Goal: Task Accomplishment & Management: Complete application form

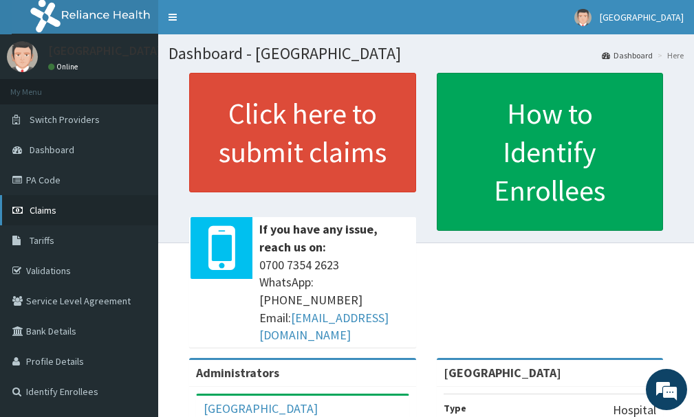
click at [57, 221] on link "Claims" at bounding box center [79, 210] width 158 height 30
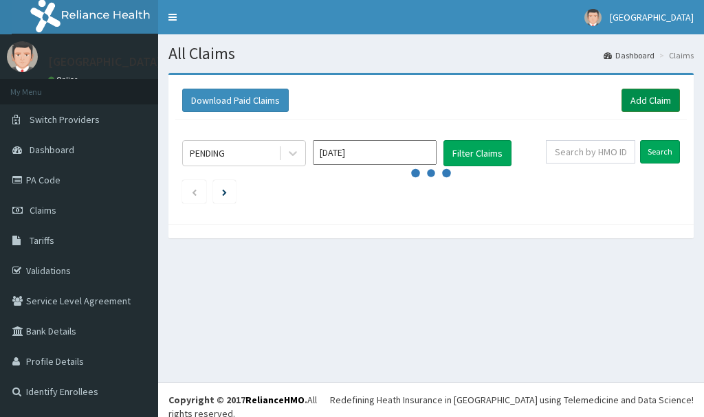
click at [657, 107] on link "Add Claim" at bounding box center [651, 100] width 58 height 23
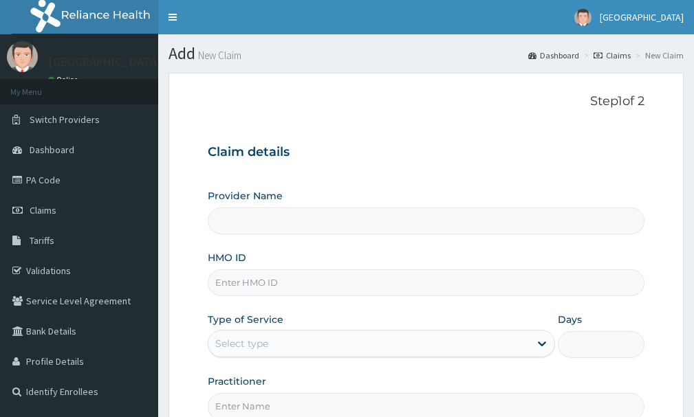
type input "[GEOGRAPHIC_DATA]"
click at [251, 281] on input "HMO ID" at bounding box center [426, 283] width 437 height 27
type input "AEN/10058/A"
click at [335, 347] on div "Select type" at bounding box center [368, 344] width 321 height 22
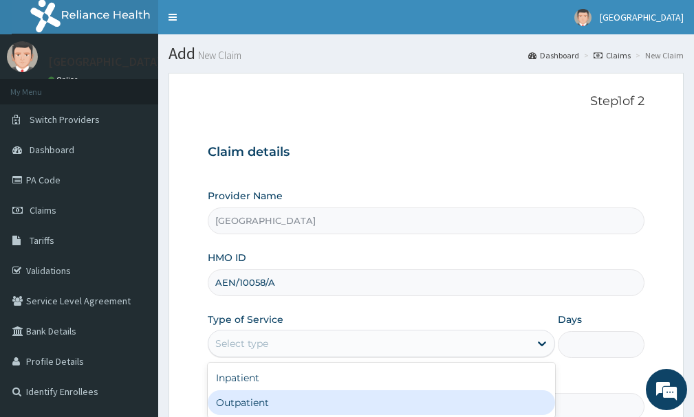
drag, startPoint x: 303, startPoint y: 400, endPoint x: 437, endPoint y: 378, distance: 136.6
click at [311, 398] on div "Outpatient" at bounding box center [381, 403] width 347 height 25
type input "1"
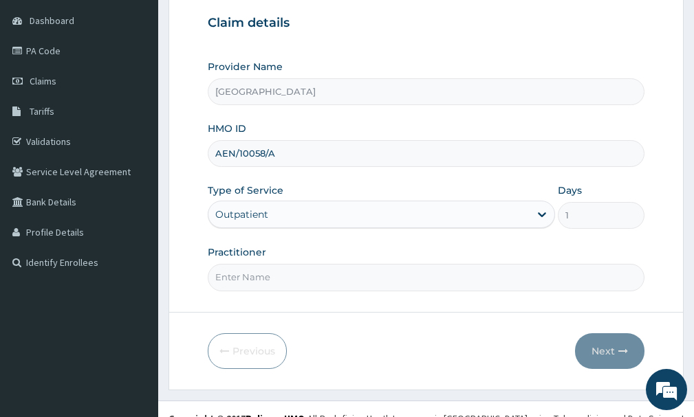
scroll to position [132, 0]
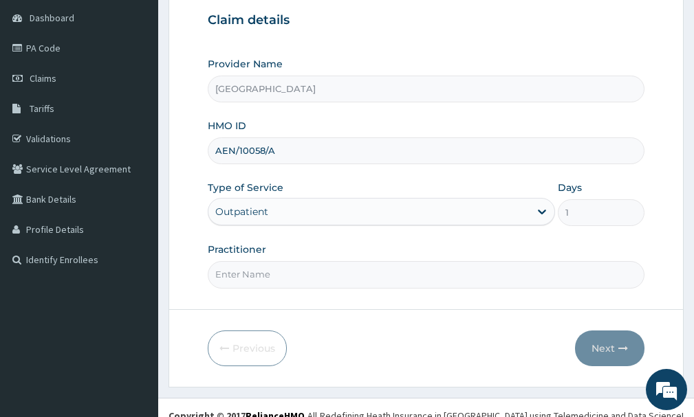
click at [253, 274] on input "Practitioner" at bounding box center [426, 274] width 437 height 27
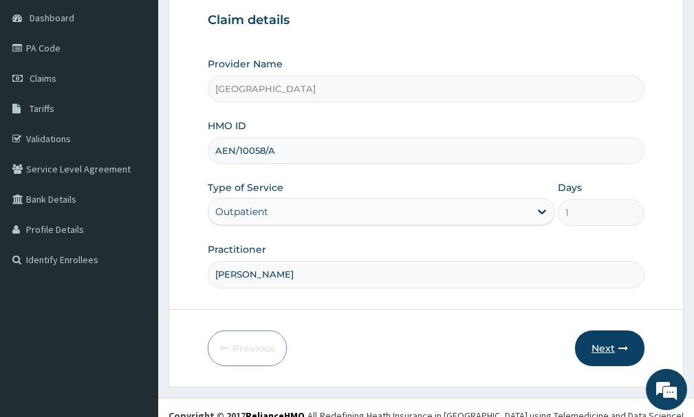
type input "[PERSON_NAME]"
click at [630, 354] on button "Next" at bounding box center [609, 349] width 69 height 36
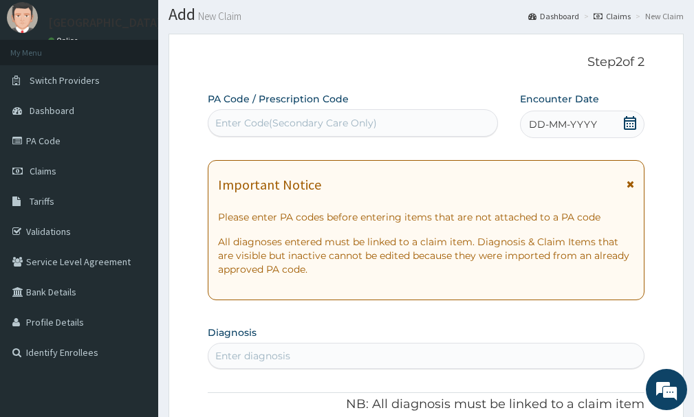
scroll to position [0, 0]
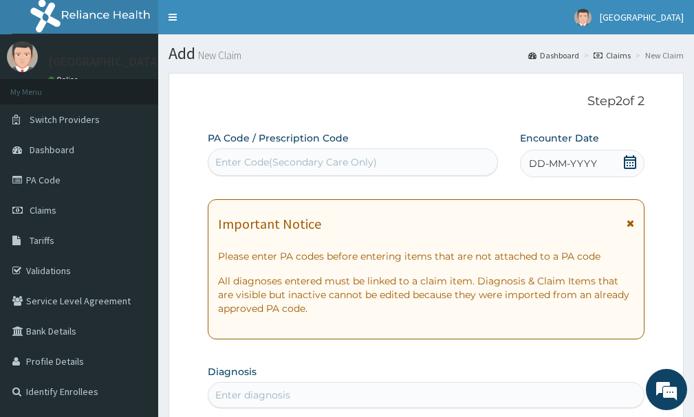
click at [624, 166] on icon at bounding box center [630, 162] width 14 height 14
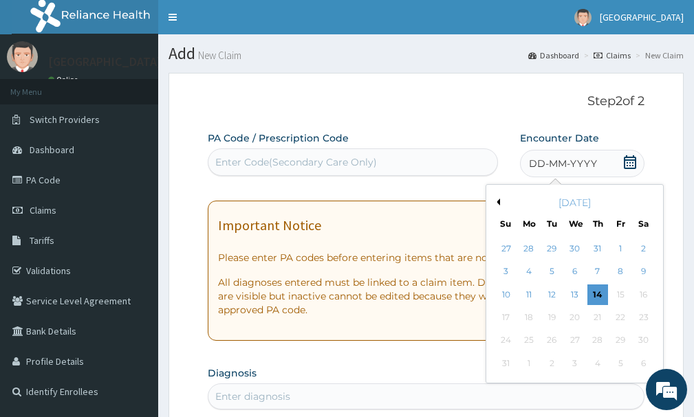
click at [500, 207] on div "[DATE]" at bounding box center [575, 203] width 166 height 14
click at [496, 200] on button "Previous Month" at bounding box center [496, 202] width 7 height 7
click at [496, 204] on button "Previous Month" at bounding box center [496, 202] width 7 height 7
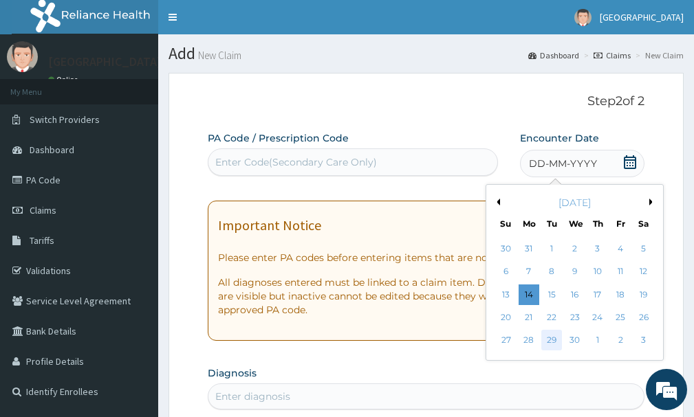
click at [552, 340] on div "29" at bounding box center [551, 341] width 21 height 21
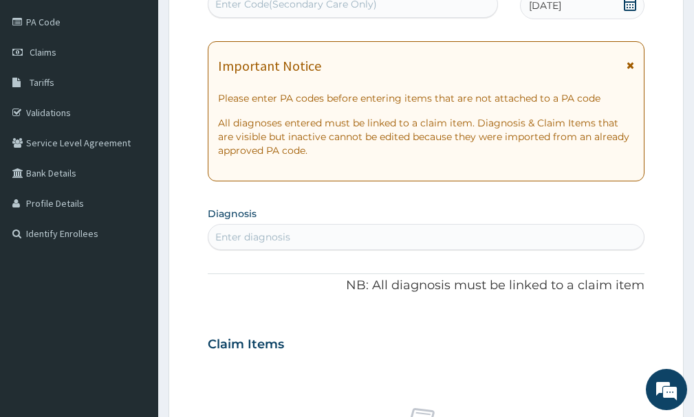
scroll to position [199, 0]
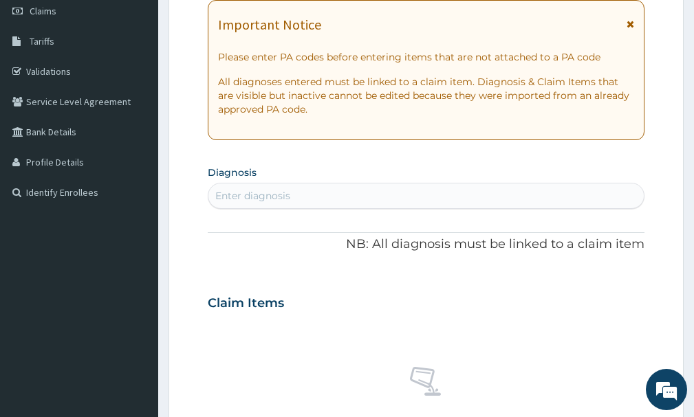
click at [449, 198] on div "Enter diagnosis" at bounding box center [425, 196] width 435 height 22
type input "[MEDICAL_DATA]"
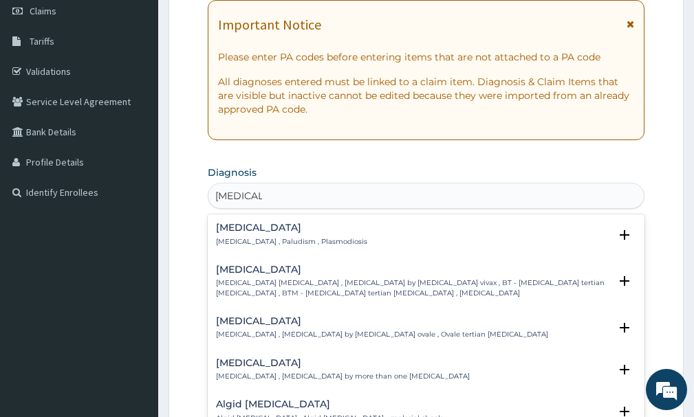
click at [278, 242] on p "[MEDICAL_DATA] , Paludism , Plasmodiosis" at bounding box center [291, 242] width 151 height 10
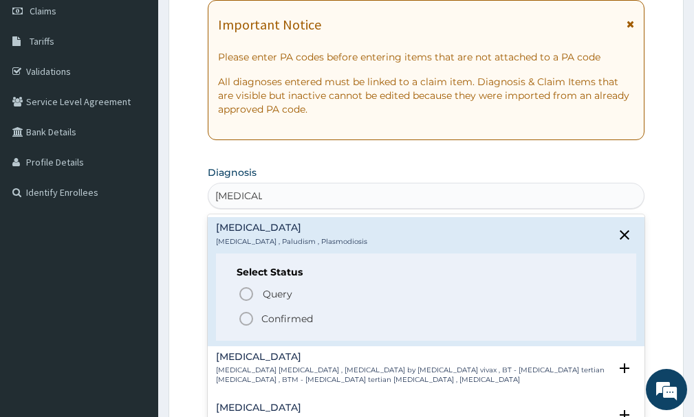
click at [245, 323] on icon "status option filled" at bounding box center [246, 319] width 17 height 17
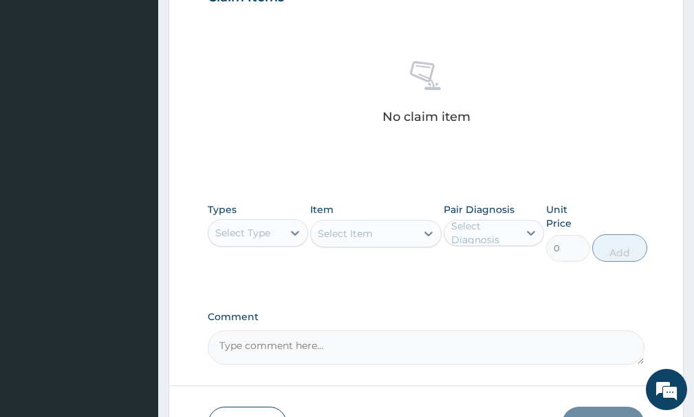
scroll to position [536, 0]
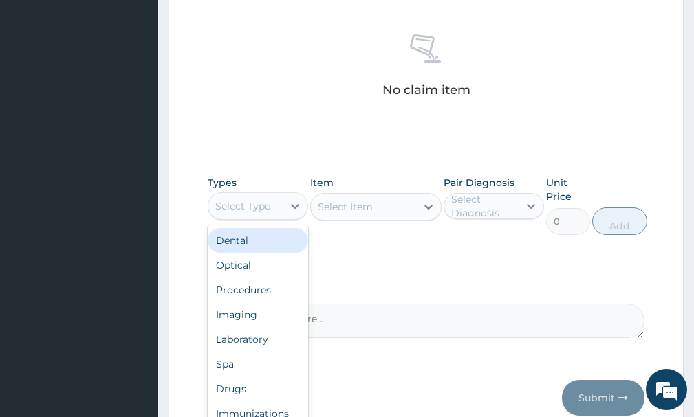
click at [280, 200] on div "Select Type" at bounding box center [245, 206] width 74 height 22
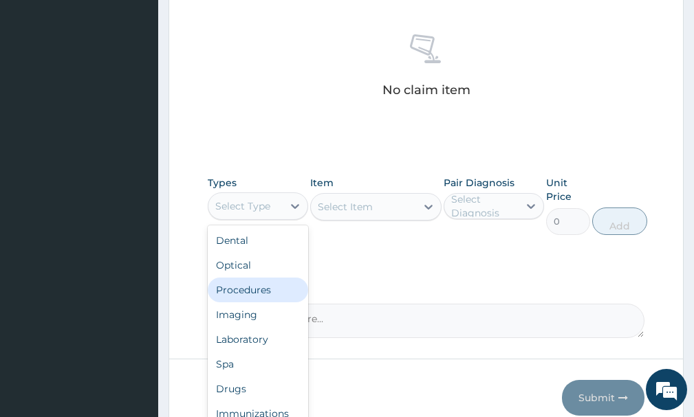
click at [241, 294] on div "Procedures" at bounding box center [258, 290] width 100 height 25
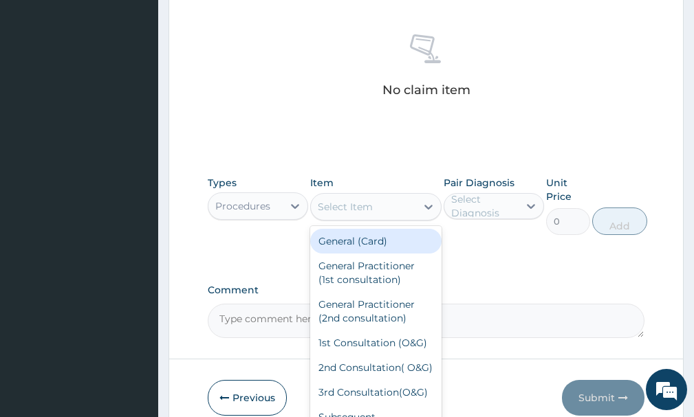
click at [424, 210] on icon at bounding box center [429, 207] width 14 height 14
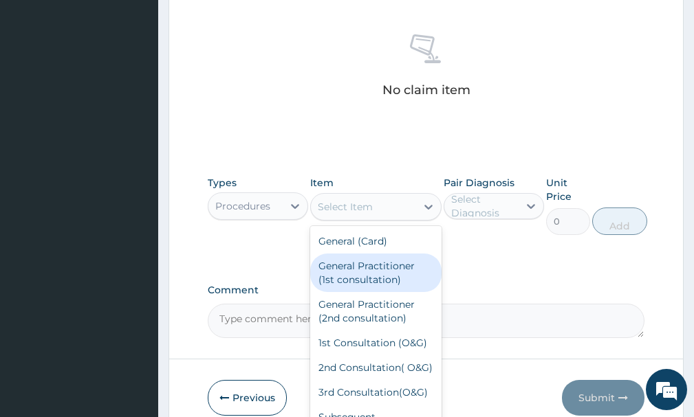
drag, startPoint x: 360, startPoint y: 278, endPoint x: 431, endPoint y: 252, distance: 75.9
click at [367, 277] on div "General Practitioner (1st consultation)" at bounding box center [375, 273] width 131 height 39
type input "1500"
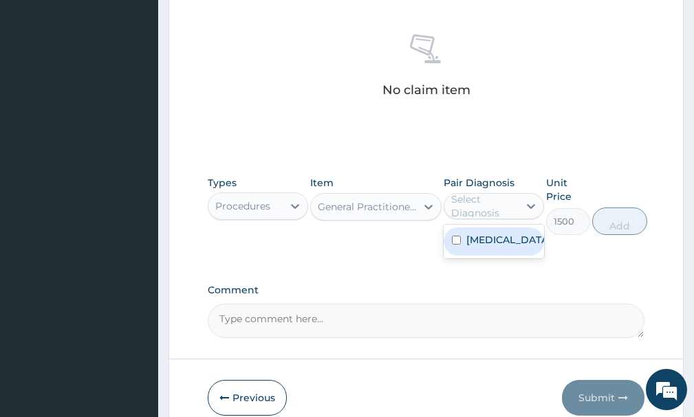
click at [492, 215] on div "Select Diagnosis" at bounding box center [484, 207] width 66 height 28
click at [494, 241] on label "[MEDICAL_DATA]" at bounding box center [508, 240] width 84 height 14
checkbox input "true"
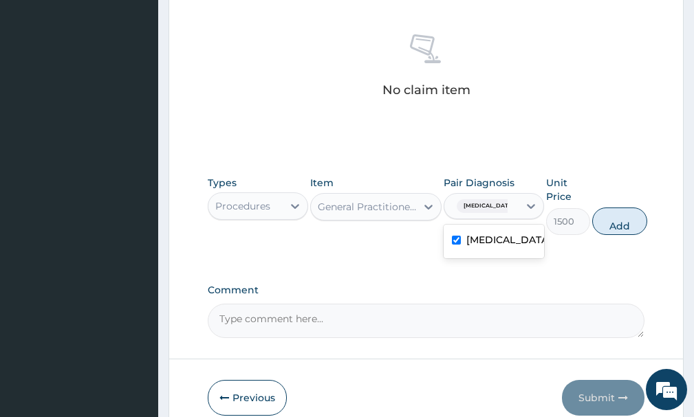
click at [629, 222] on button "Add" at bounding box center [619, 222] width 55 height 28
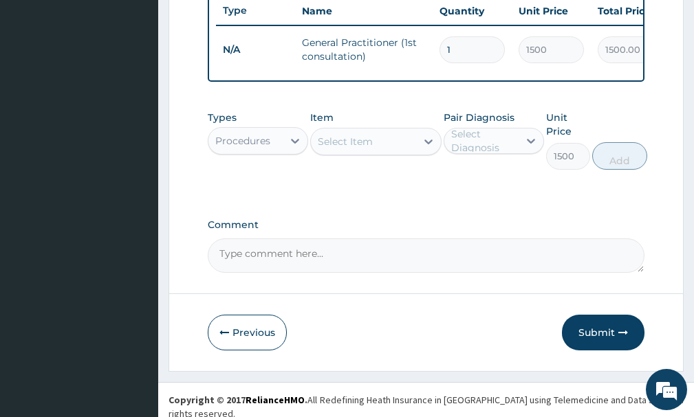
type input "0"
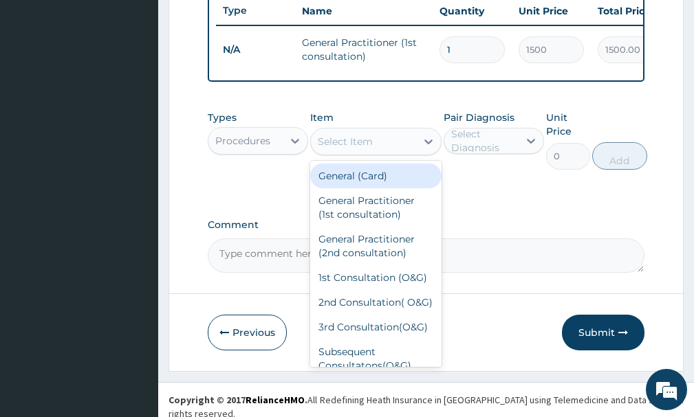
click at [358, 153] on div "Select Item" at bounding box center [363, 142] width 105 height 22
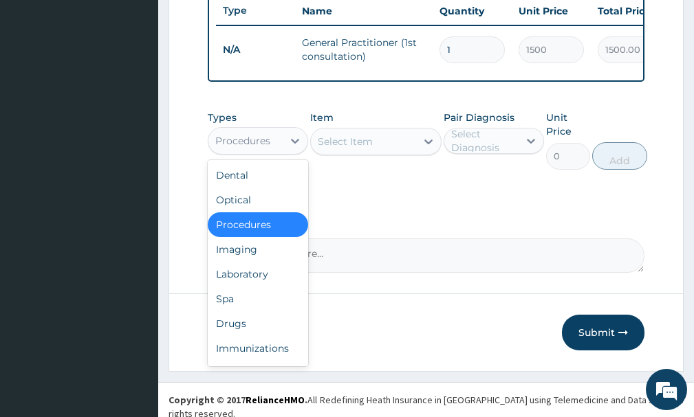
click at [259, 148] on div "Procedures" at bounding box center [242, 141] width 55 height 14
click at [230, 283] on div "Laboratory" at bounding box center [258, 274] width 100 height 25
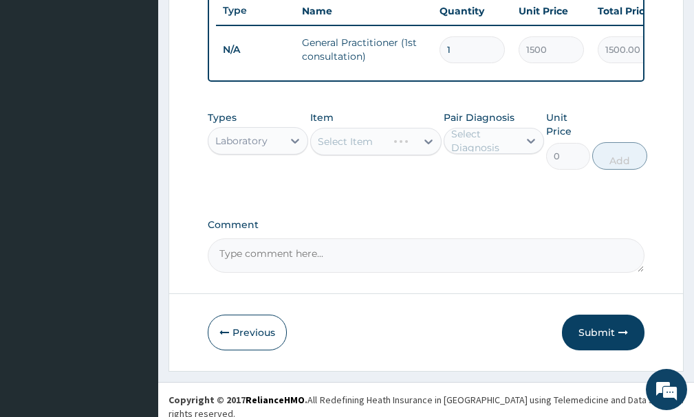
click at [421, 149] on div "Select Item" at bounding box center [375, 142] width 131 height 28
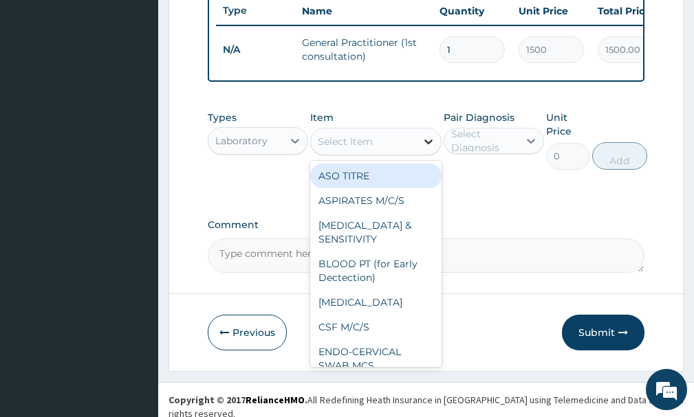
click at [423, 149] on icon at bounding box center [429, 142] width 14 height 14
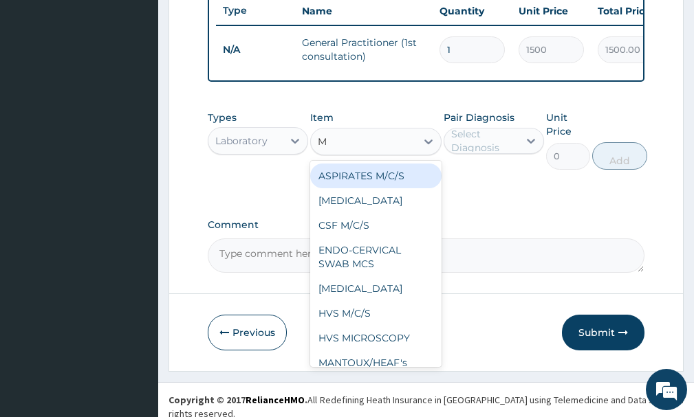
type input "MP"
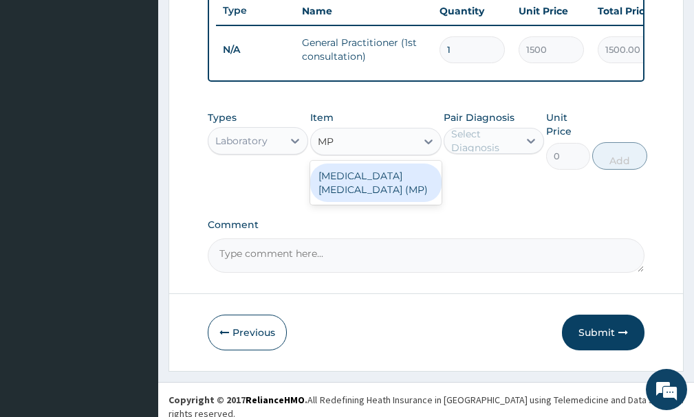
click at [371, 189] on div "[MEDICAL_DATA] [MEDICAL_DATA] (MP)" at bounding box center [375, 183] width 131 height 39
type input "560"
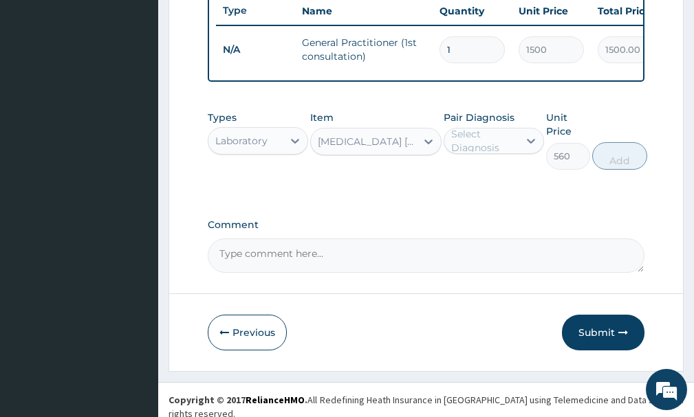
click at [470, 155] on div "Select Diagnosis" at bounding box center [484, 141] width 66 height 28
click at [469, 182] on label "[MEDICAL_DATA]" at bounding box center [508, 175] width 84 height 14
checkbox input "true"
click at [612, 170] on button "Add" at bounding box center [619, 156] width 55 height 28
type input "0"
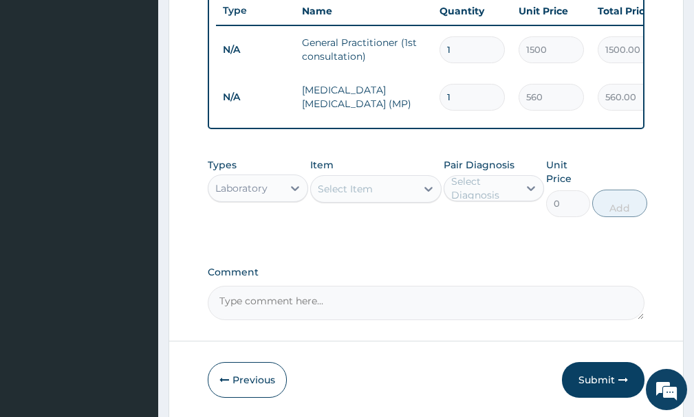
click at [372, 196] on div "Select Item" at bounding box center [345, 189] width 55 height 14
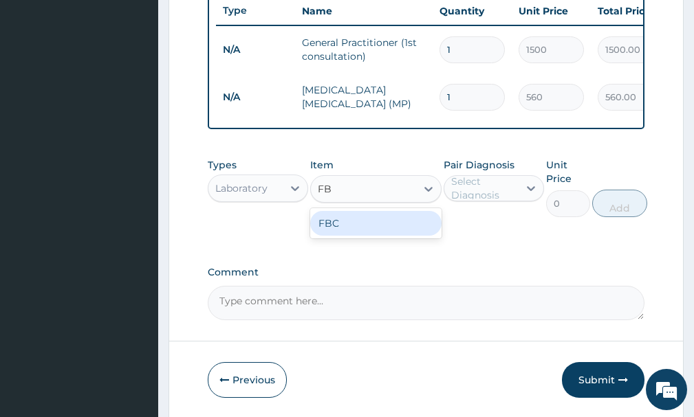
type input "FBC"
drag, startPoint x: 403, startPoint y: 241, endPoint x: 472, endPoint y: 218, distance: 72.4
click at [405, 236] on div "FBC" at bounding box center [375, 223] width 131 height 25
type input "1600"
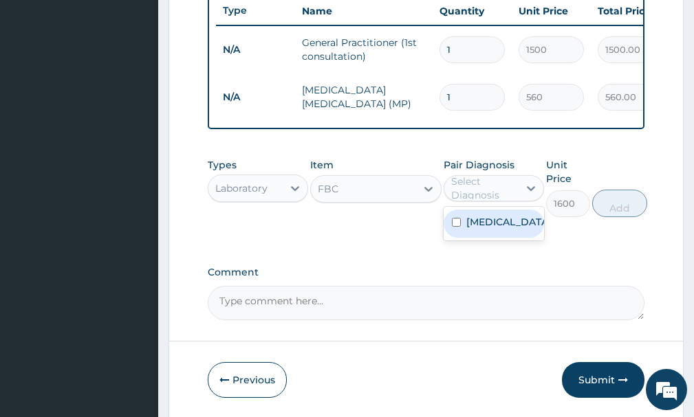
click at [490, 201] on div "Select Diagnosis" at bounding box center [484, 189] width 66 height 28
click at [490, 229] on label "[MEDICAL_DATA]" at bounding box center [508, 222] width 84 height 14
checkbox input "true"
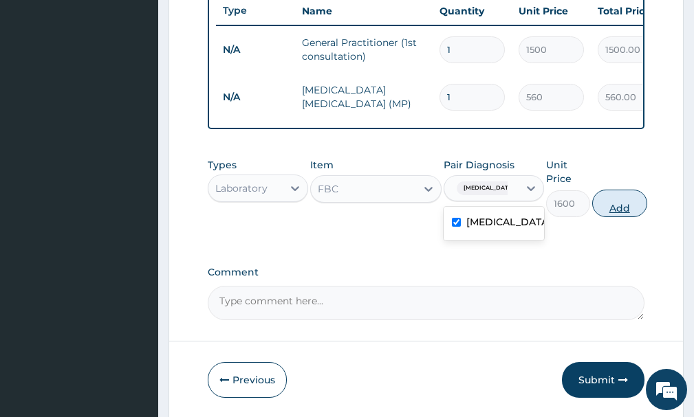
click at [613, 212] on button "Add" at bounding box center [619, 204] width 55 height 28
type input "0"
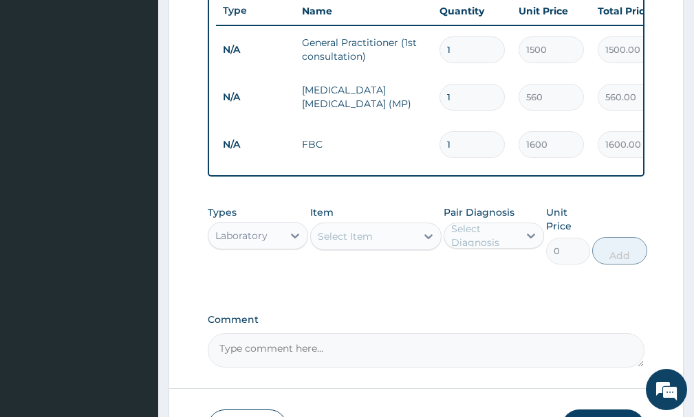
click at [393, 248] on div "Select Item" at bounding box center [363, 237] width 105 height 22
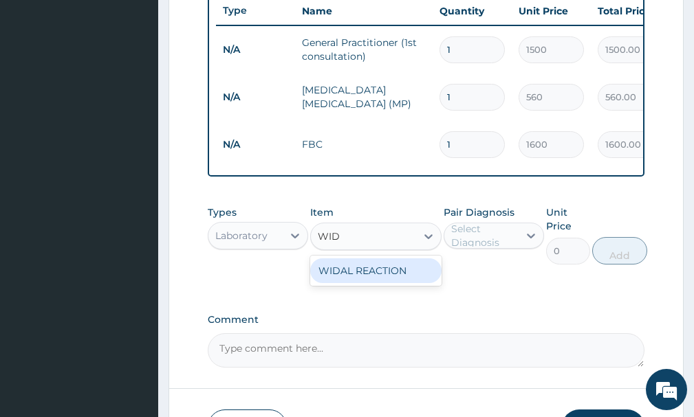
type input "WIDA"
click at [406, 283] on div "WIDAL REACTION" at bounding box center [375, 271] width 131 height 25
type input "1000"
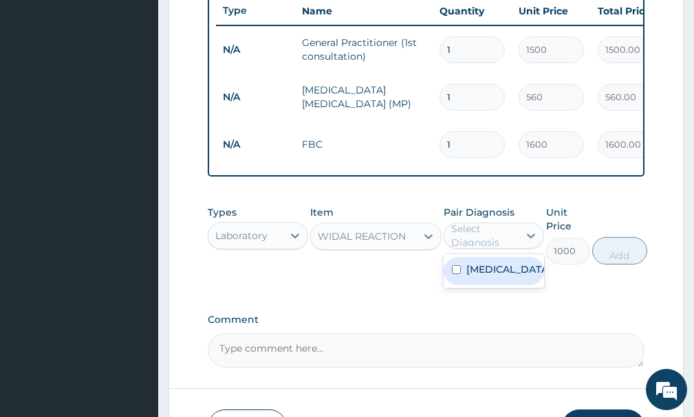
click at [469, 248] on div "Select Diagnosis" at bounding box center [484, 236] width 66 height 28
click at [475, 285] on div "[MEDICAL_DATA]" at bounding box center [494, 271] width 100 height 28
checkbox input "true"
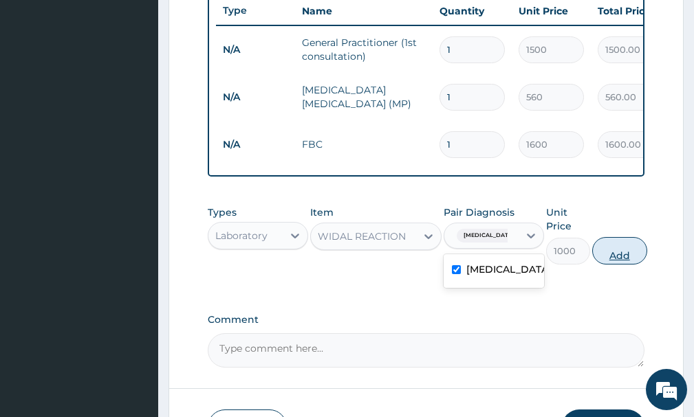
click at [600, 265] on button "Add" at bounding box center [619, 251] width 55 height 28
type input "0"
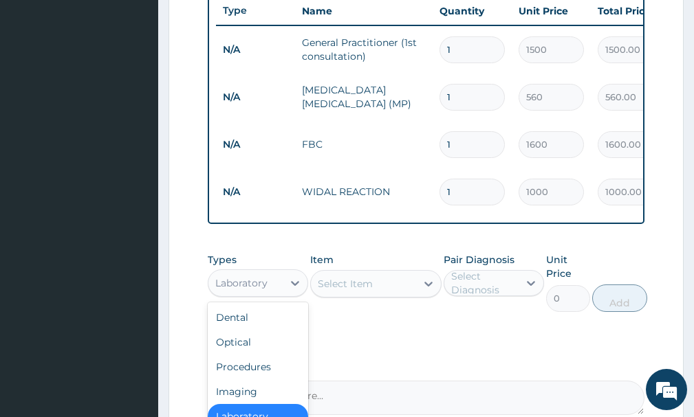
click at [279, 291] on div "Laboratory" at bounding box center [245, 283] width 74 height 22
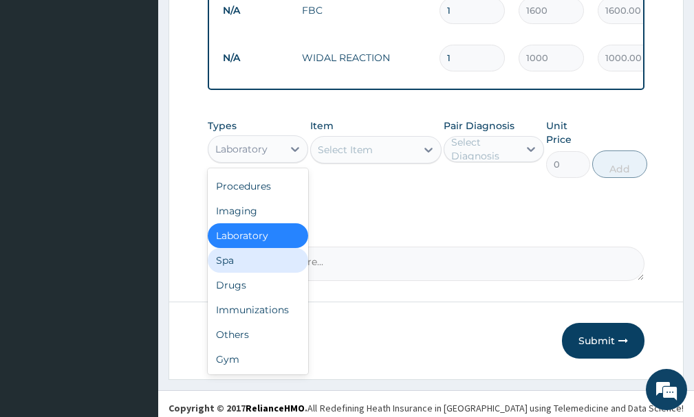
scroll to position [686, 0]
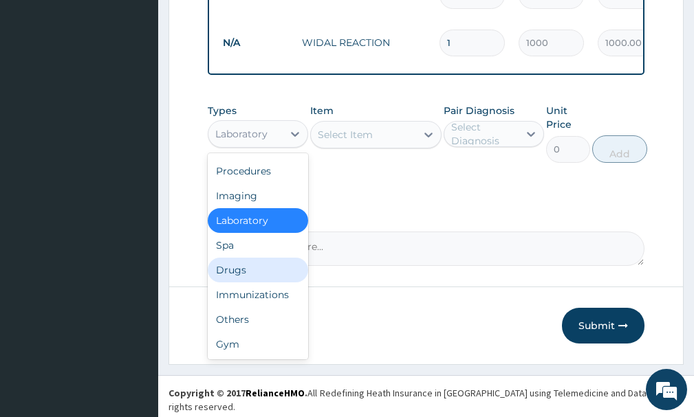
click at [248, 283] on div "Drugs" at bounding box center [258, 270] width 100 height 25
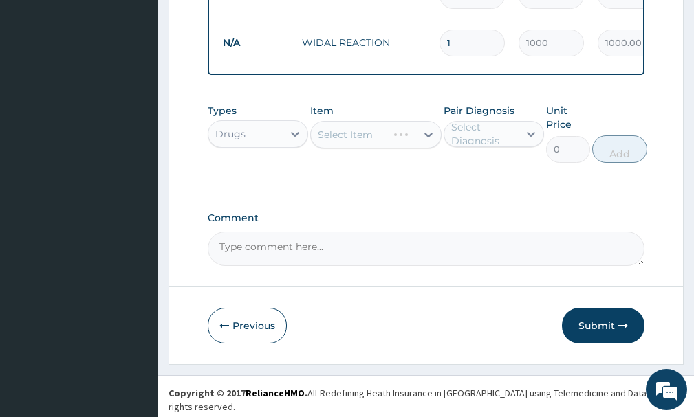
click at [328, 149] on div "Select Item" at bounding box center [375, 135] width 131 height 28
click at [335, 149] on div "Select Item" at bounding box center [375, 135] width 131 height 28
click at [363, 149] on div "Select Item" at bounding box center [375, 135] width 131 height 28
click at [397, 149] on div "Select Item" at bounding box center [375, 135] width 131 height 28
click at [425, 149] on div "Select Item" at bounding box center [375, 135] width 131 height 28
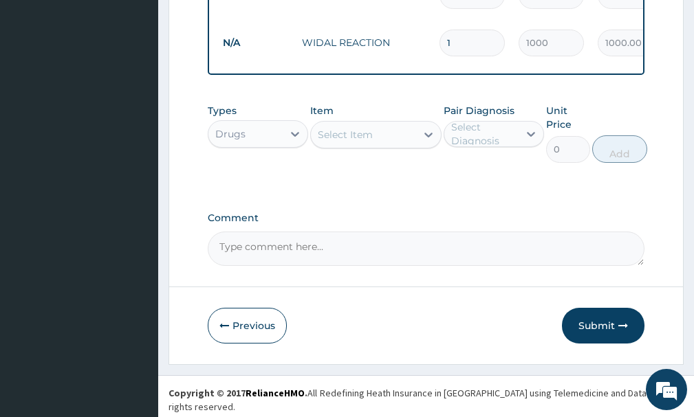
click at [427, 142] on icon at bounding box center [429, 135] width 14 height 14
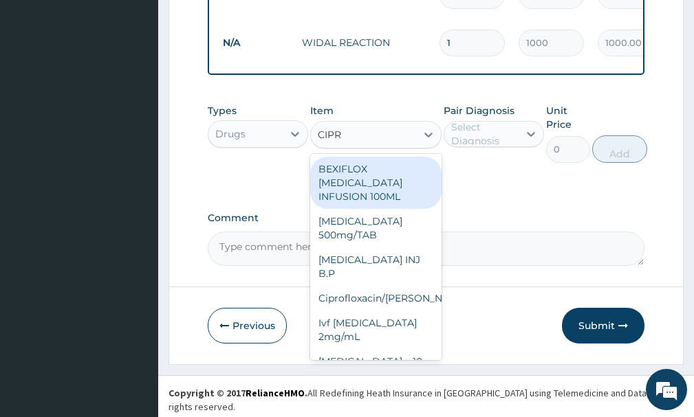
type input "CIPRO"
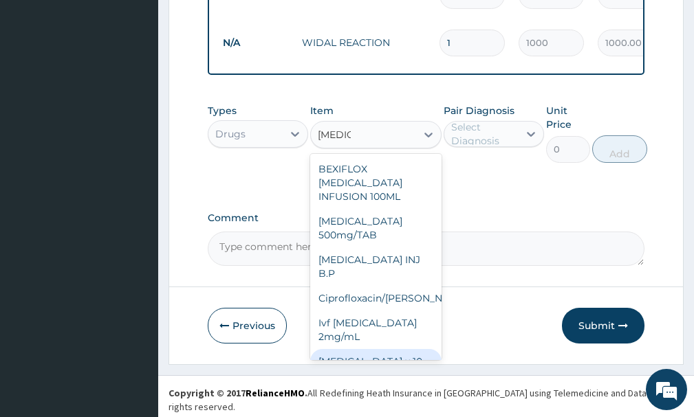
click at [391, 356] on div "[MEDICAL_DATA] x 10" at bounding box center [375, 361] width 131 height 25
type input "1000"
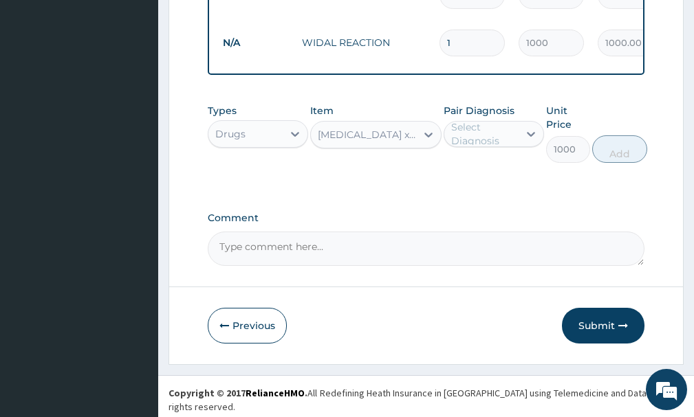
drag, startPoint x: 499, startPoint y: 130, endPoint x: 500, endPoint y: 145, distance: 15.1
click at [500, 138] on div "Pair Diagnosis Select Diagnosis" at bounding box center [494, 133] width 100 height 59
click at [507, 148] on div "Select Diagnosis" at bounding box center [484, 134] width 66 height 28
click at [506, 175] on div "[MEDICAL_DATA]" at bounding box center [494, 169] width 100 height 28
checkbox input "true"
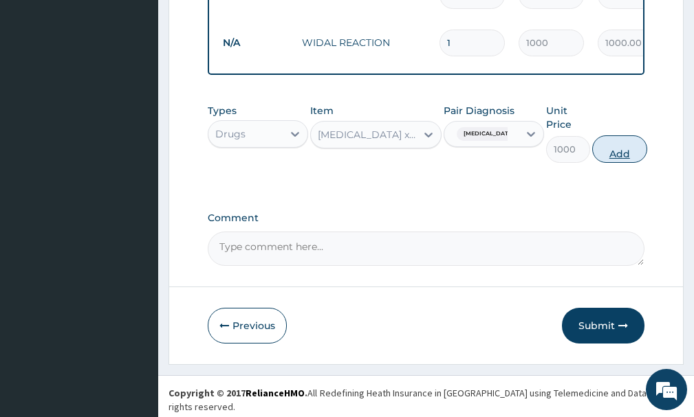
click at [605, 161] on button "Add" at bounding box center [619, 149] width 55 height 28
type input "0"
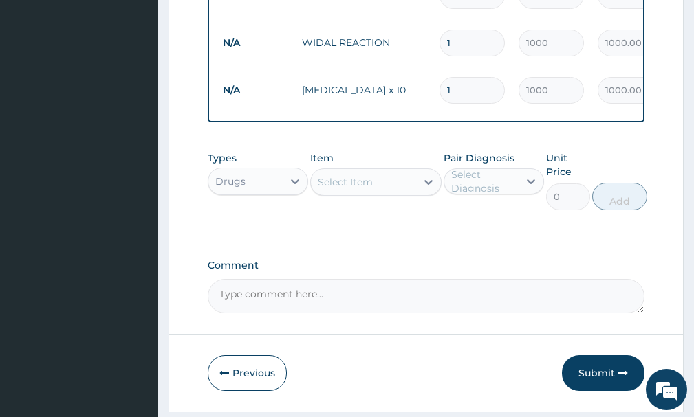
click at [363, 189] on div "Select Item" at bounding box center [345, 182] width 55 height 14
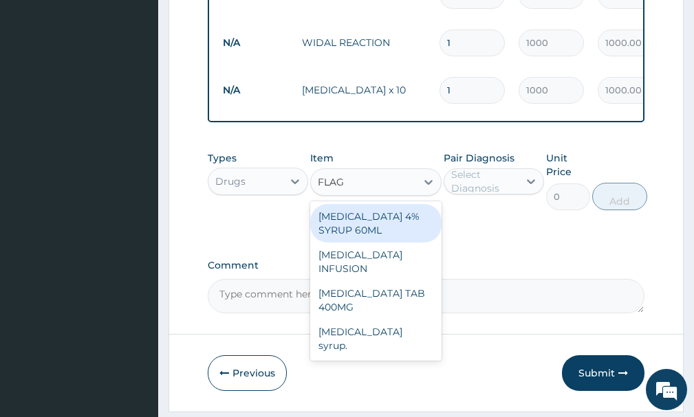
type input "FLAGY"
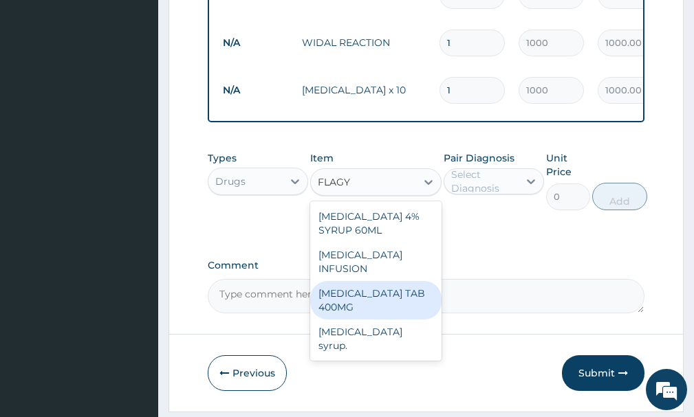
drag, startPoint x: 364, startPoint y: 290, endPoint x: 426, endPoint y: 250, distance: 73.0
click at [381, 291] on div "[MEDICAL_DATA] TAB 400MG" at bounding box center [375, 300] width 131 height 39
type input "30"
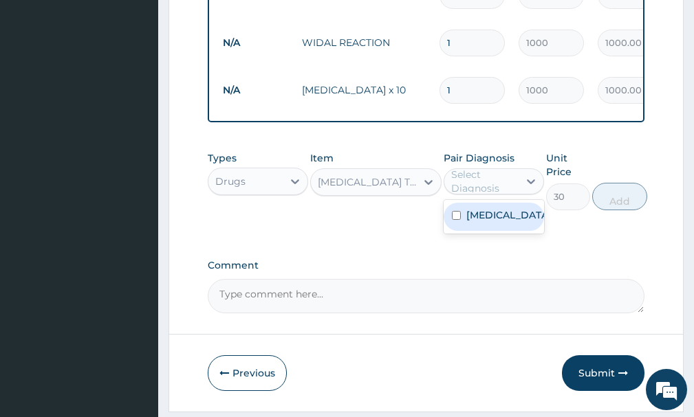
drag, startPoint x: 478, startPoint y: 190, endPoint x: 477, endPoint y: 226, distance: 35.8
click at [478, 195] on div "Select Diagnosis" at bounding box center [484, 182] width 66 height 28
click at [477, 222] on label "[MEDICAL_DATA]" at bounding box center [508, 215] width 84 height 14
checkbox input "true"
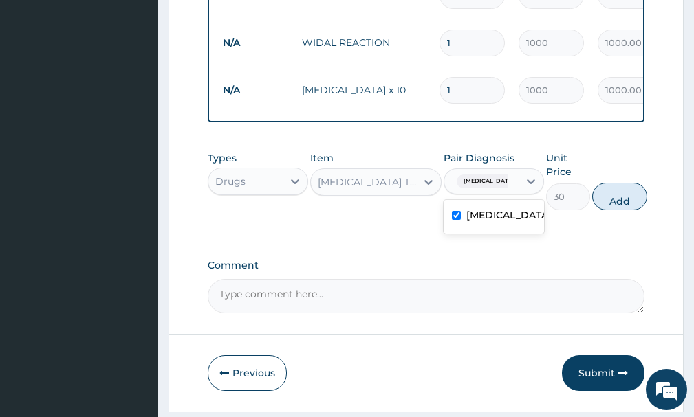
click at [591, 214] on div "Types Drugs Item FLAGYL TAB 400MG Pair Diagnosis option Malaria, selected. opti…" at bounding box center [426, 180] width 437 height 73
click at [616, 210] on button "Add" at bounding box center [619, 197] width 55 height 28
type input "0"
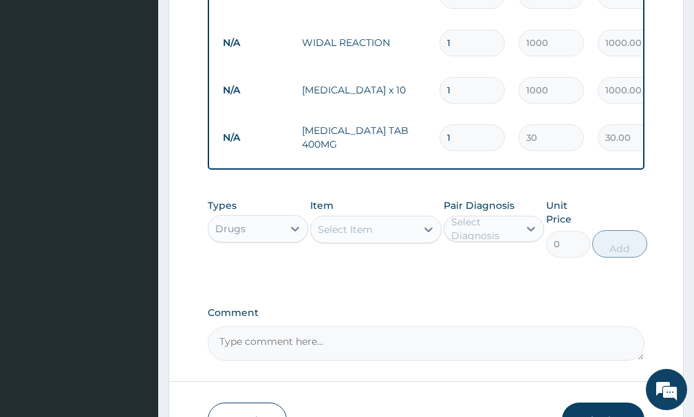
type input "0.00"
type input "76"
type input "2280.00"
type input "7"
type input "210.00"
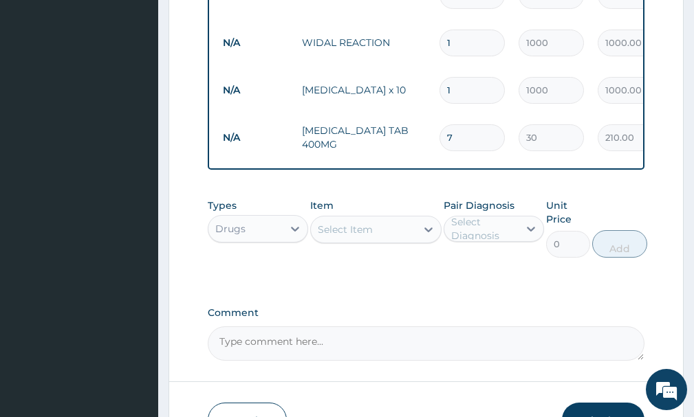
type input "7"
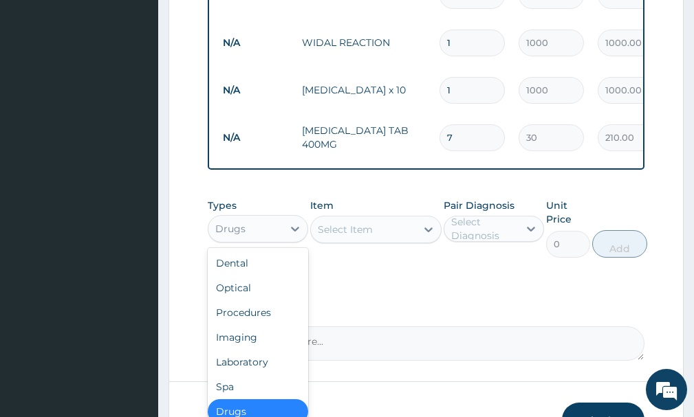
drag, startPoint x: 243, startPoint y: 243, endPoint x: 243, endPoint y: 250, distance: 6.9
click at [243, 236] on div "Drugs" at bounding box center [230, 229] width 30 height 14
drag, startPoint x: 254, startPoint y: 375, endPoint x: 327, endPoint y: 305, distance: 101.1
click at [255, 368] on div "Laboratory" at bounding box center [258, 362] width 100 height 25
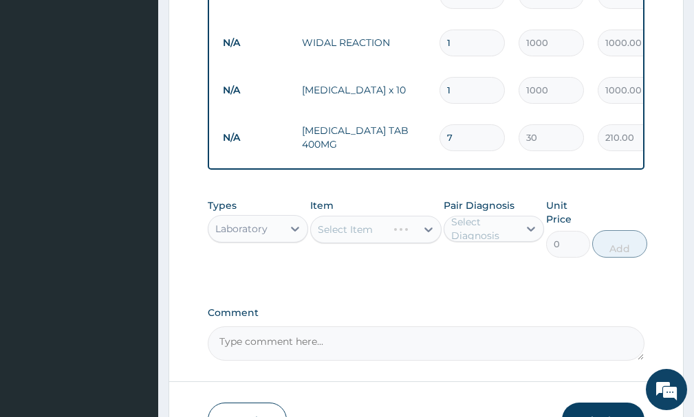
click at [368, 241] on div "Select Item" at bounding box center [375, 230] width 131 height 28
click at [417, 243] on div "Select Item" at bounding box center [375, 230] width 131 height 28
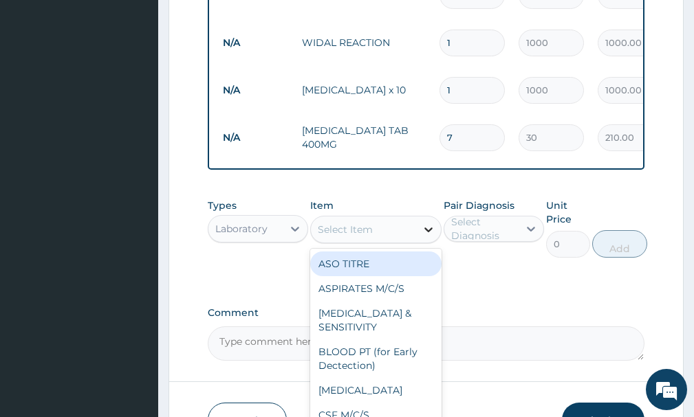
click at [422, 237] on icon at bounding box center [429, 230] width 14 height 14
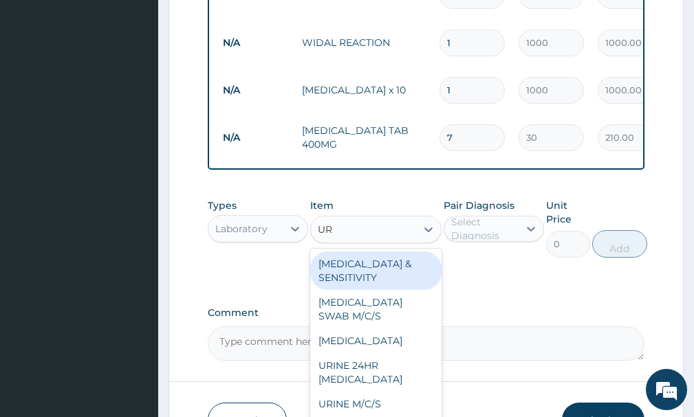
type input "URI"
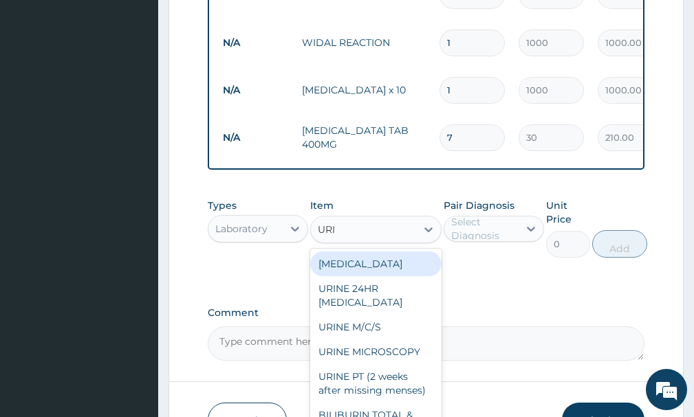
click at [386, 271] on div "[MEDICAL_DATA]" at bounding box center [375, 264] width 131 height 25
type input "500"
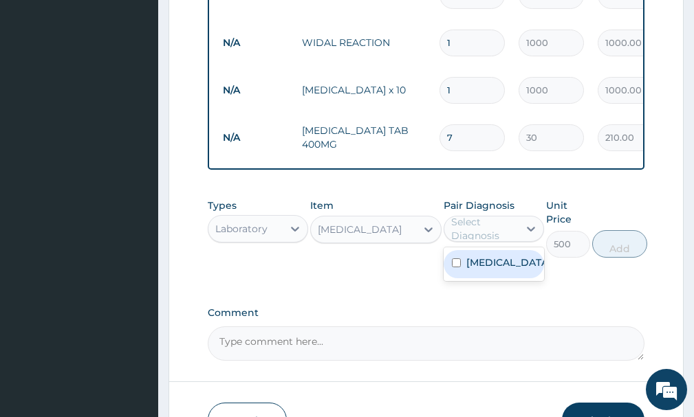
click at [469, 239] on div "Select Diagnosis" at bounding box center [484, 229] width 66 height 28
drag, startPoint x: 476, startPoint y: 277, endPoint x: 515, endPoint y: 274, distance: 39.3
click at [479, 270] on label "[MEDICAL_DATA]" at bounding box center [508, 263] width 84 height 14
checkbox input "true"
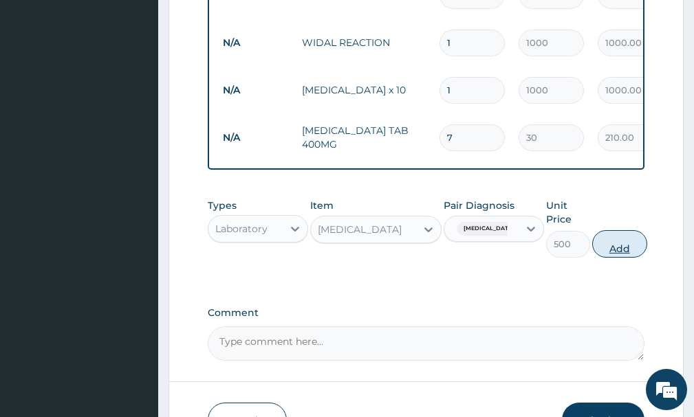
click at [620, 258] on button "Add" at bounding box center [619, 244] width 55 height 28
type input "0"
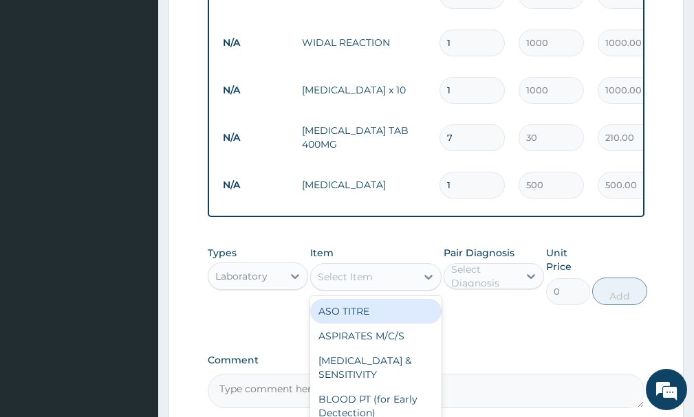
click at [365, 284] on div "Select Item" at bounding box center [345, 277] width 55 height 14
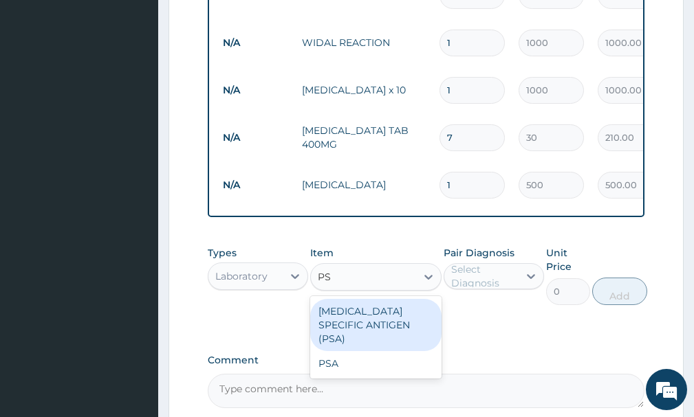
type input "PSA"
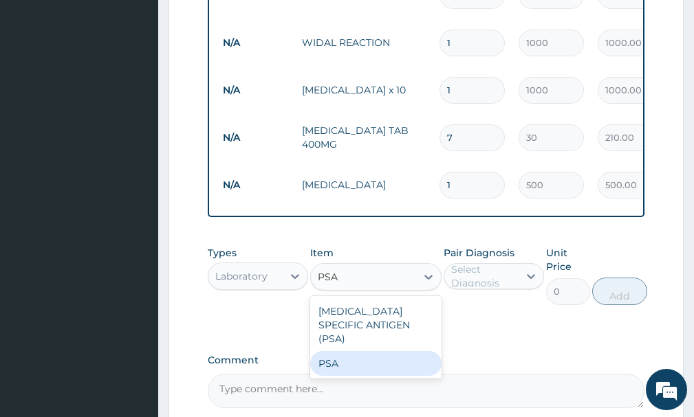
click at [346, 367] on div "PSA" at bounding box center [375, 363] width 131 height 25
type input "8000"
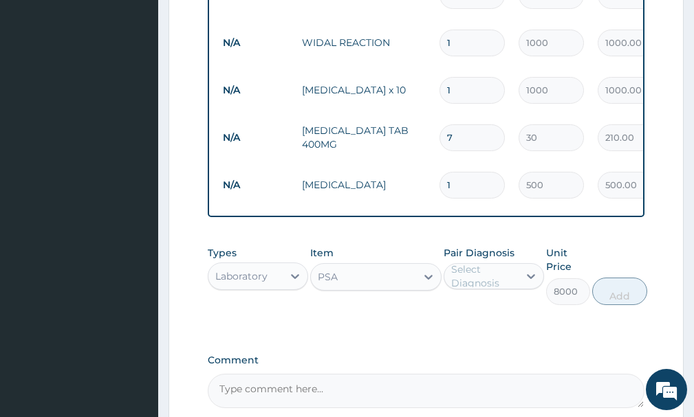
click at [473, 286] on div "Select Diagnosis" at bounding box center [484, 277] width 66 height 28
drag, startPoint x: 475, startPoint y: 321, endPoint x: 498, endPoint y: 324, distance: 22.9
click at [476, 317] on label "[MEDICAL_DATA]" at bounding box center [508, 310] width 84 height 14
checkbox input "true"
click at [619, 301] on button "Add" at bounding box center [619, 292] width 55 height 28
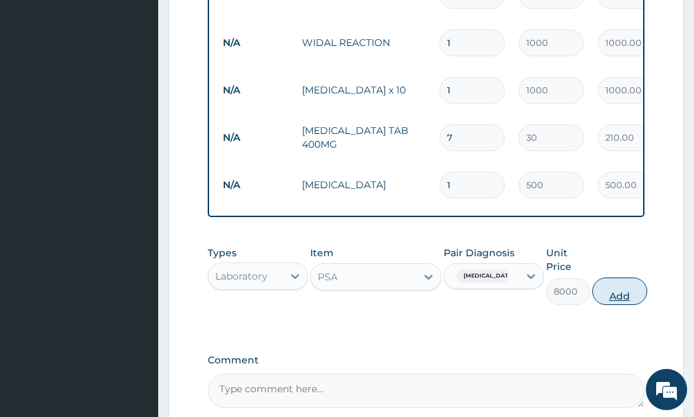
type input "0"
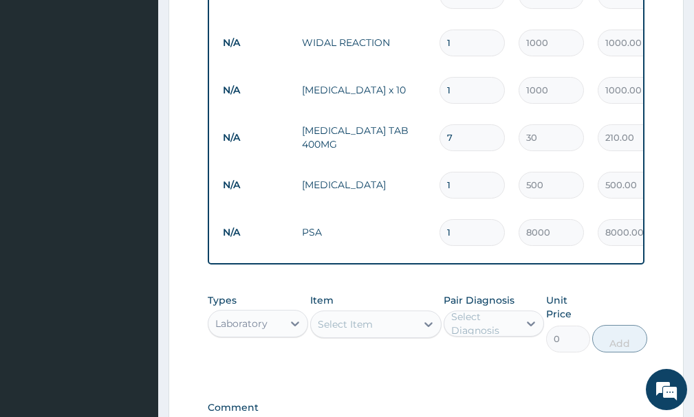
click at [366, 331] on div "Select Item" at bounding box center [345, 325] width 55 height 14
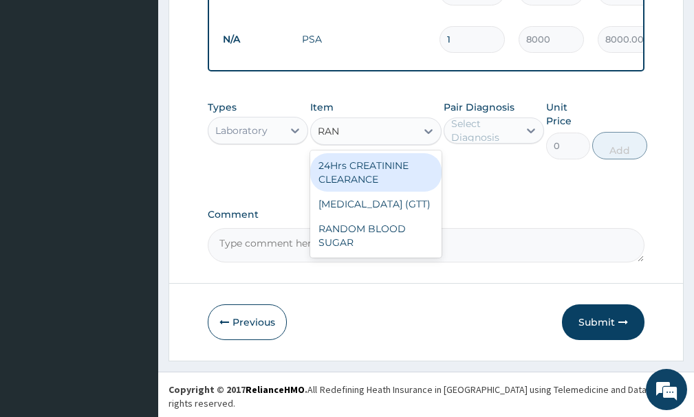
scroll to position [0, 0]
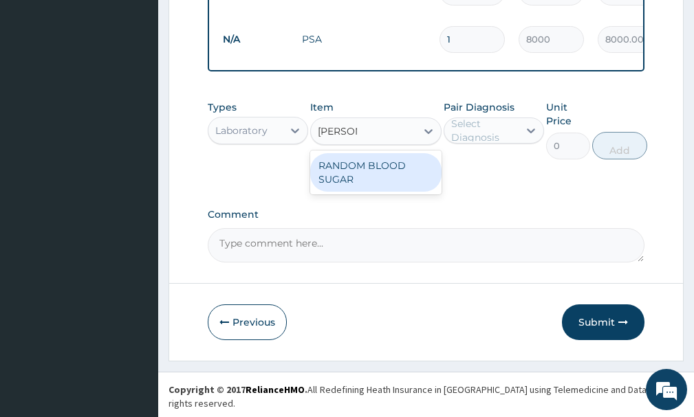
type input "RANDOM"
click at [383, 190] on div "RANDOM BLOOD SUGAR" at bounding box center [375, 172] width 131 height 39
type input "500"
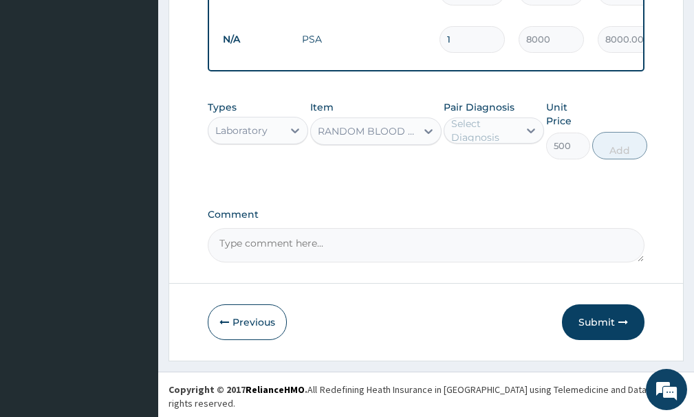
click at [471, 143] on div "Select Diagnosis" at bounding box center [484, 131] width 66 height 28
click at [472, 168] on label "[MEDICAL_DATA]" at bounding box center [508, 164] width 84 height 14
checkbox input "true"
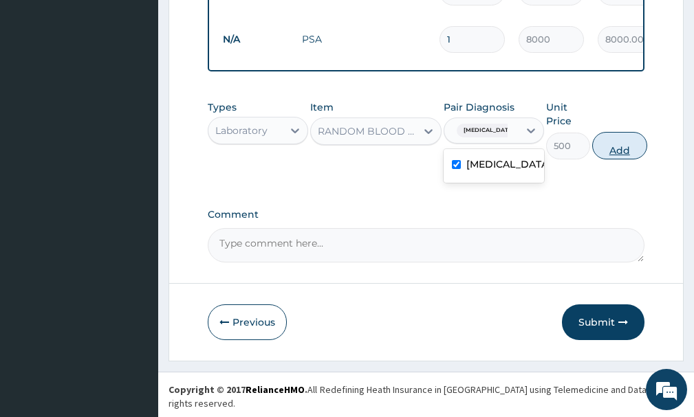
click at [631, 160] on button "Add" at bounding box center [619, 146] width 55 height 28
type input "0"
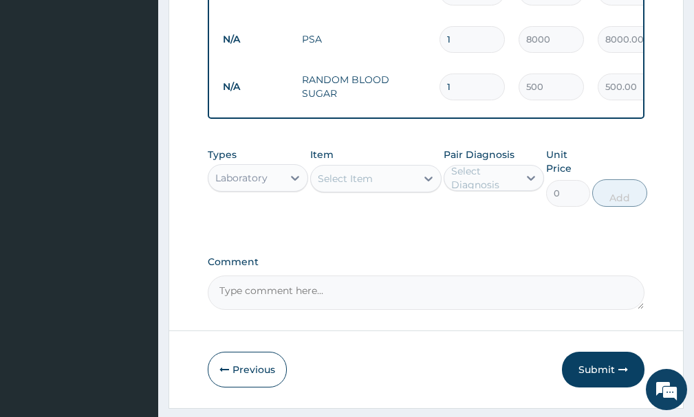
drag, startPoint x: 609, startPoint y: 384, endPoint x: 602, endPoint y: 375, distance: 11.8
click at [609, 383] on button "Submit" at bounding box center [603, 370] width 83 height 36
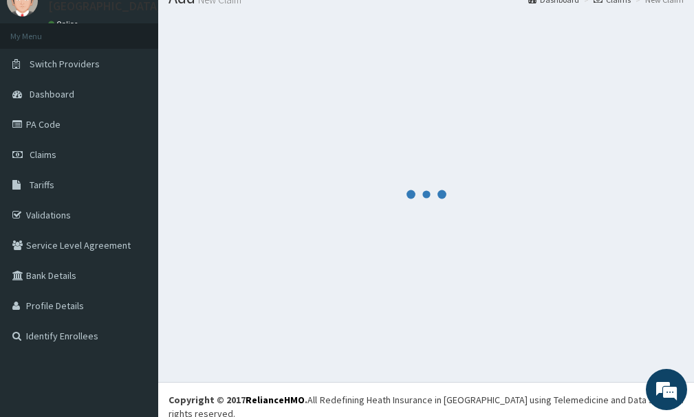
scroll to position [879, 0]
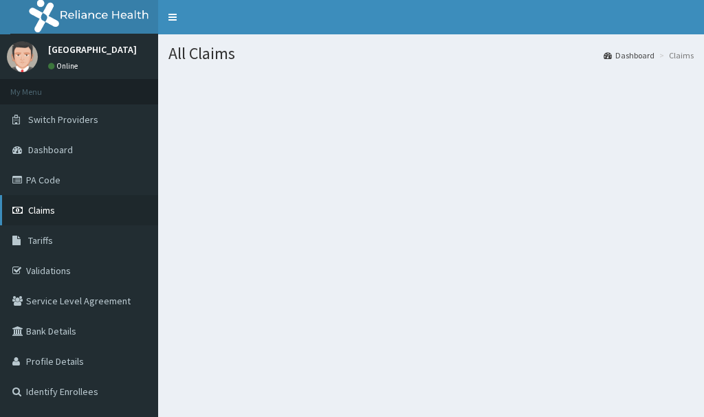
click at [54, 219] on link "Claims" at bounding box center [79, 210] width 158 height 30
click at [71, 216] on link "Claims" at bounding box center [79, 210] width 158 height 30
click at [73, 216] on link "Claims" at bounding box center [79, 210] width 158 height 30
click at [79, 216] on link "Claims" at bounding box center [79, 210] width 158 height 30
click at [83, 217] on link "Claims" at bounding box center [79, 210] width 158 height 30
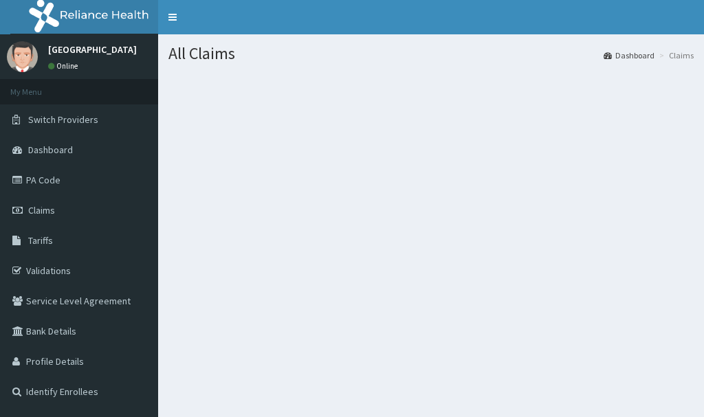
click at [83, 217] on link "Claims" at bounding box center [79, 210] width 158 height 30
drag, startPoint x: 87, startPoint y: 217, endPoint x: 314, endPoint y: 231, distance: 228.0
click at [313, 231] on section at bounding box center [431, 149] width 546 height 172
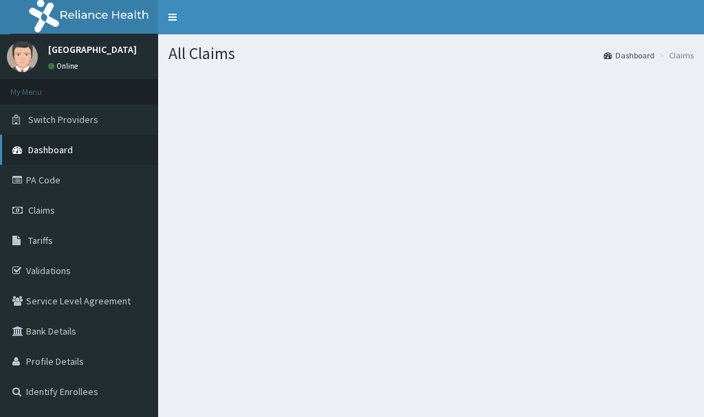
click at [74, 148] on link "Dashboard" at bounding box center [79, 150] width 158 height 30
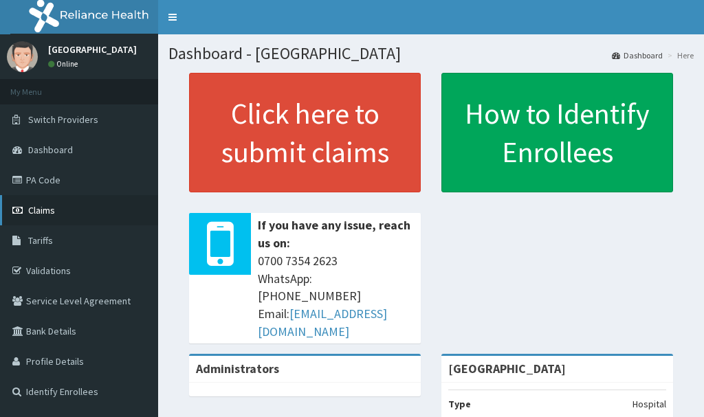
click at [60, 210] on link "Claims" at bounding box center [79, 210] width 158 height 30
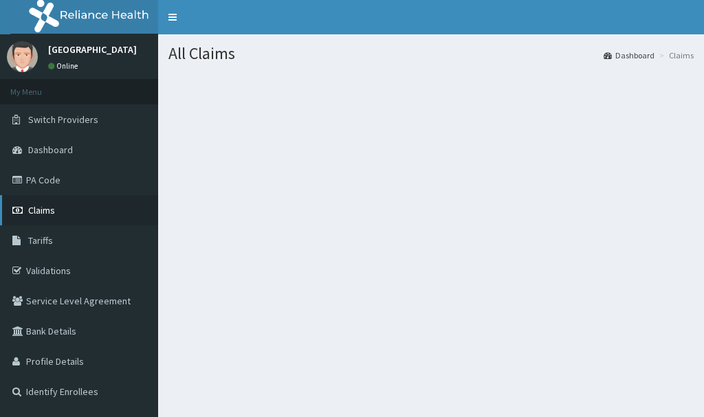
click at [62, 212] on link "Claims" at bounding box center [79, 210] width 158 height 30
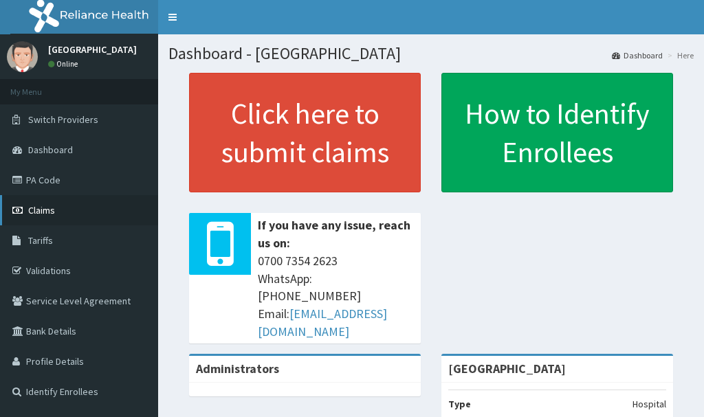
click at [56, 211] on link "Claims" at bounding box center [79, 210] width 158 height 30
click at [73, 217] on link "Claims" at bounding box center [79, 210] width 158 height 30
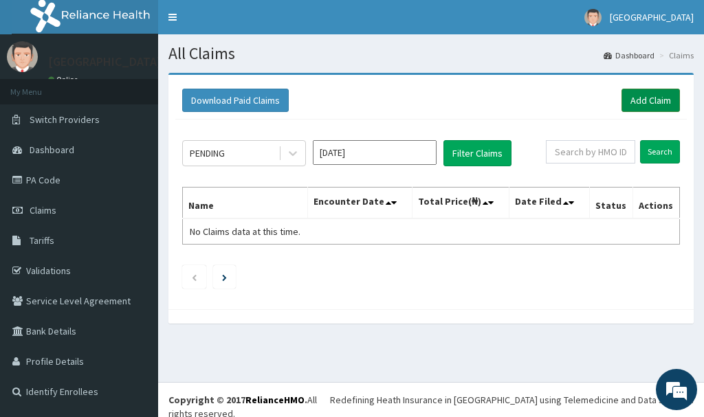
click at [646, 102] on link "Add Claim" at bounding box center [651, 100] width 58 height 23
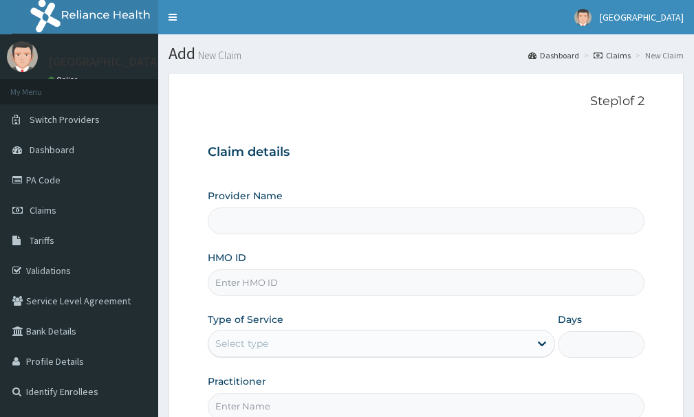
type input "[GEOGRAPHIC_DATA]"
click at [349, 283] on input "HMO ID" at bounding box center [426, 283] width 437 height 27
type input "AEN/10058/A"
click at [356, 354] on div "Select type" at bounding box center [368, 344] width 321 height 22
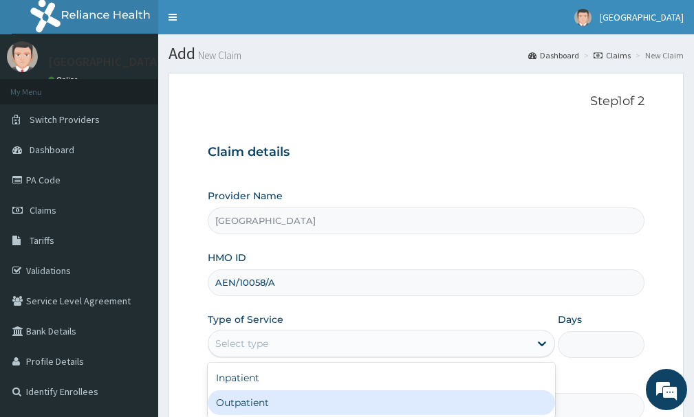
click at [349, 395] on div "Outpatient" at bounding box center [381, 403] width 347 height 25
type input "1"
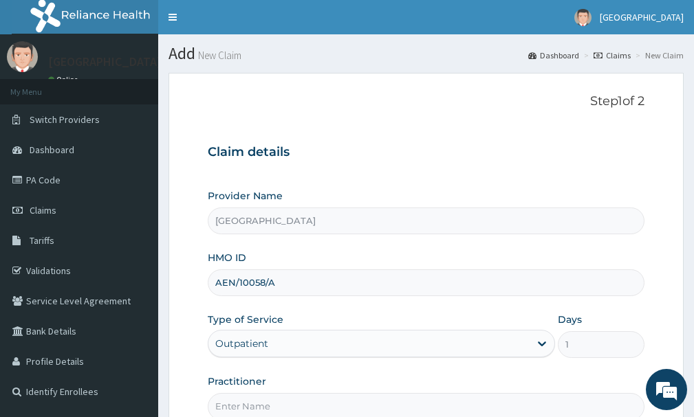
scroll to position [94, 0]
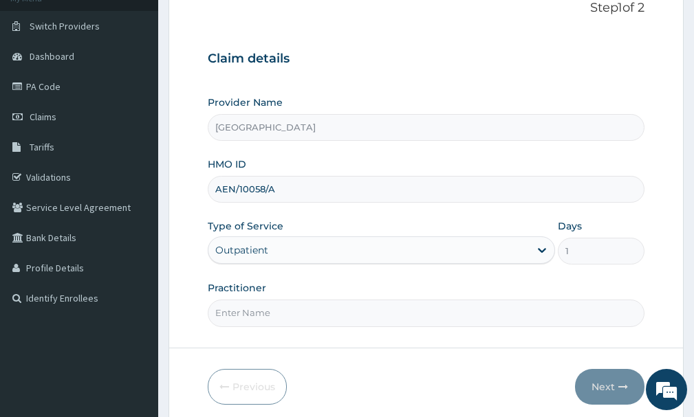
click at [265, 314] on input "Practitioner" at bounding box center [426, 313] width 437 height 27
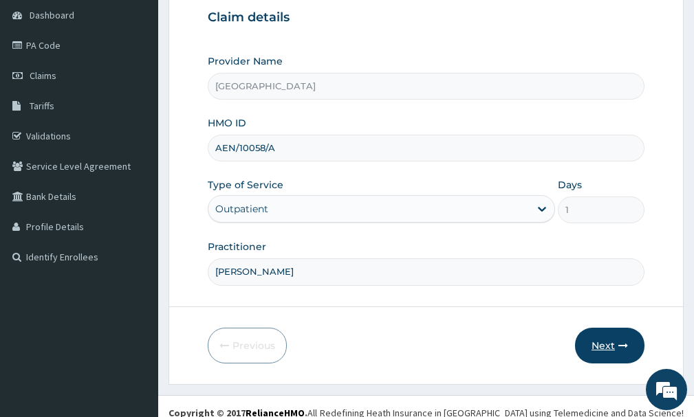
type input "[PERSON_NAME]"
click at [605, 352] on button "Next" at bounding box center [609, 346] width 69 height 36
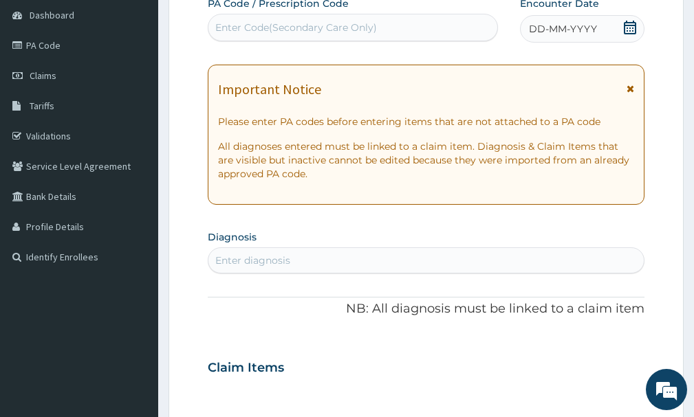
click at [576, 21] on div "DD-MM-YYYY" at bounding box center [582, 29] width 124 height 28
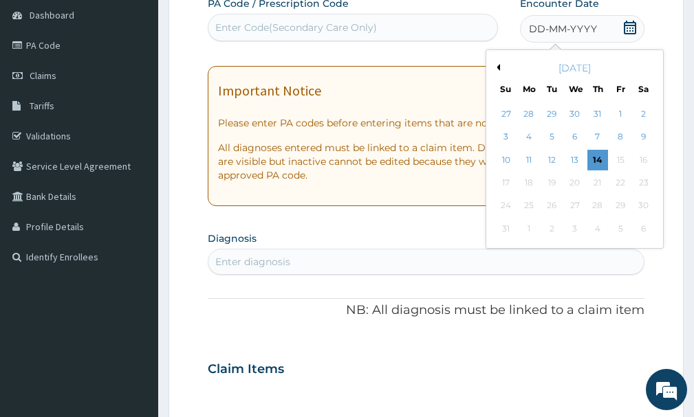
drag, startPoint x: 498, startPoint y: 64, endPoint x: 525, endPoint y: 74, distance: 28.5
click at [499, 64] on button "Previous Month" at bounding box center [496, 67] width 7 height 7
click at [534, 140] on div "7" at bounding box center [528, 137] width 21 height 21
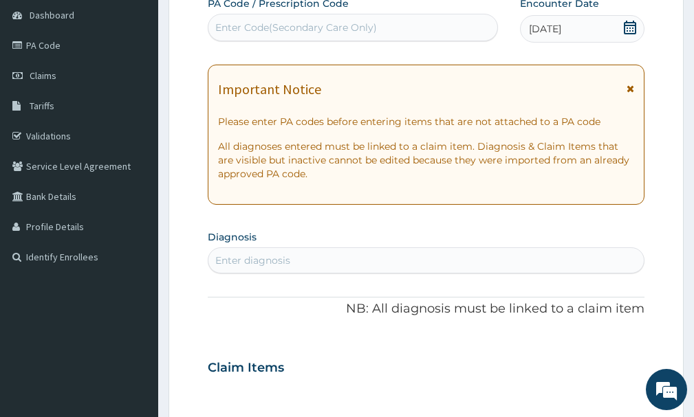
click at [375, 259] on div "Enter diagnosis" at bounding box center [425, 261] width 435 height 22
type input "[MEDICAL_DATA]"
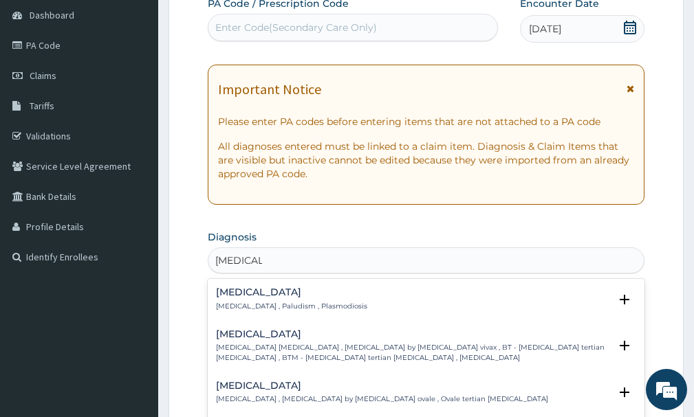
click at [312, 309] on p "[MEDICAL_DATA] , Paludism , Plasmodiosis" at bounding box center [291, 307] width 151 height 10
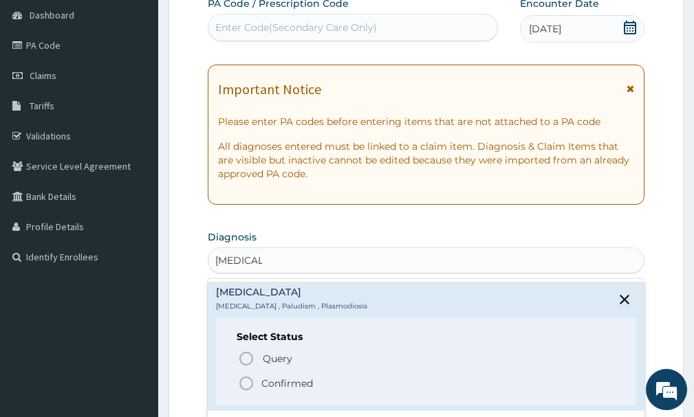
click at [294, 381] on p "Confirmed" at bounding box center [287, 384] width 52 height 14
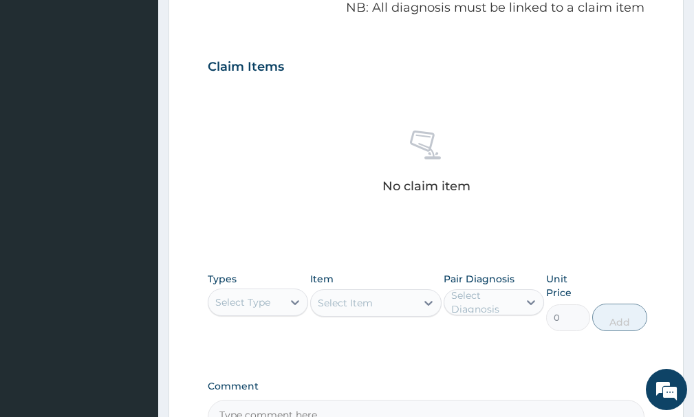
scroll to position [442, 0]
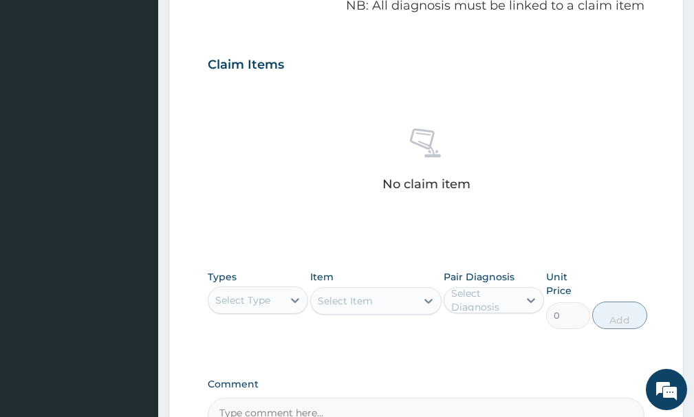
click at [243, 307] on div "Select Type" at bounding box center [242, 301] width 55 height 14
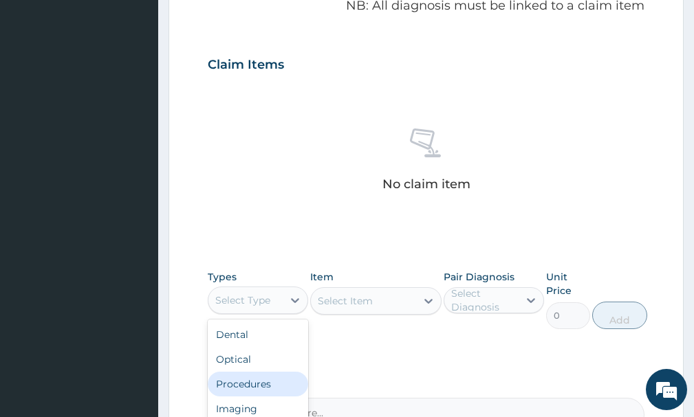
drag, startPoint x: 252, startPoint y: 389, endPoint x: 405, endPoint y: 307, distance: 172.9
click at [273, 374] on div "Procedures" at bounding box center [258, 384] width 100 height 25
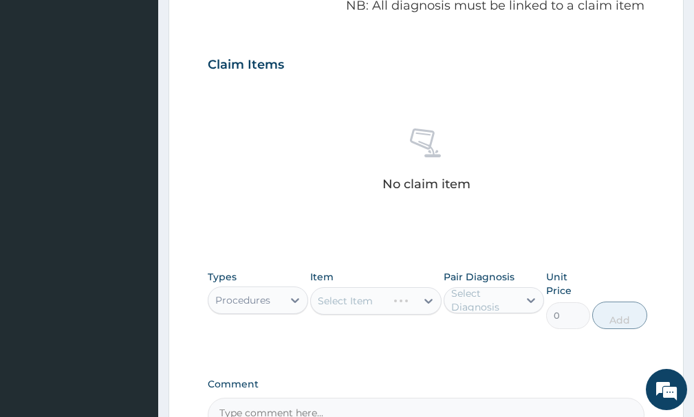
click at [406, 298] on div "Select Item" at bounding box center [375, 301] width 131 height 28
click at [428, 303] on div "Select Item" at bounding box center [375, 301] width 131 height 28
click at [430, 301] on div "Select Item" at bounding box center [375, 301] width 131 height 28
click at [422, 306] on div "Select Item" at bounding box center [375, 301] width 131 height 28
click at [430, 303] on div "Select Item" at bounding box center [375, 301] width 131 height 28
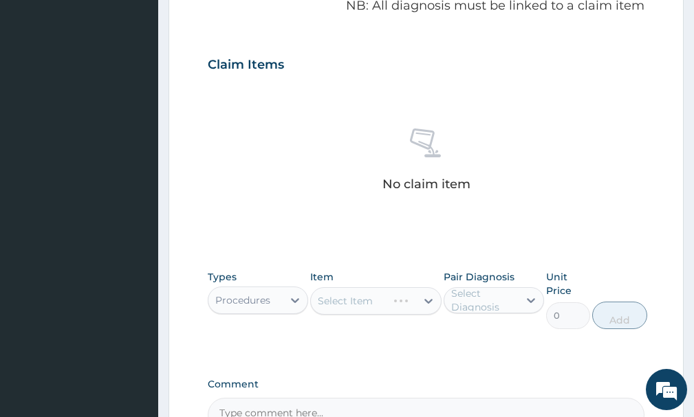
click at [430, 303] on div "Select Item" at bounding box center [375, 301] width 131 height 28
click at [430, 302] on div "Select Item" at bounding box center [375, 301] width 131 height 28
click at [430, 301] on div "Select Item" at bounding box center [375, 301] width 131 height 28
click at [347, 234] on div "No claim item" at bounding box center [426, 162] width 437 height 158
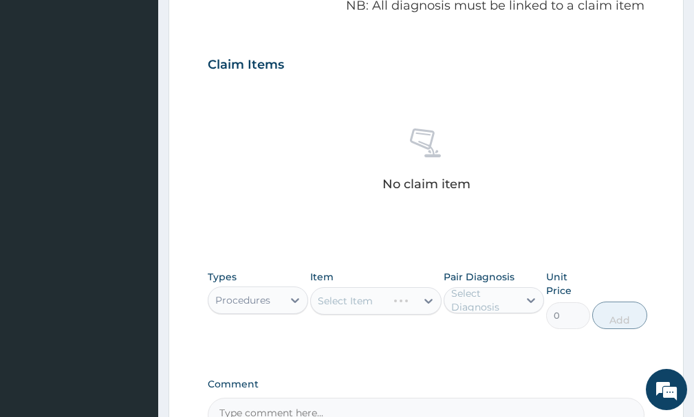
click at [430, 302] on div "Select Item" at bounding box center [375, 301] width 131 height 28
click at [428, 306] on div "Select Item" at bounding box center [375, 301] width 131 height 28
click at [428, 305] on div "Select Item" at bounding box center [375, 301] width 131 height 28
click at [429, 303] on div "Select Item" at bounding box center [375, 301] width 131 height 28
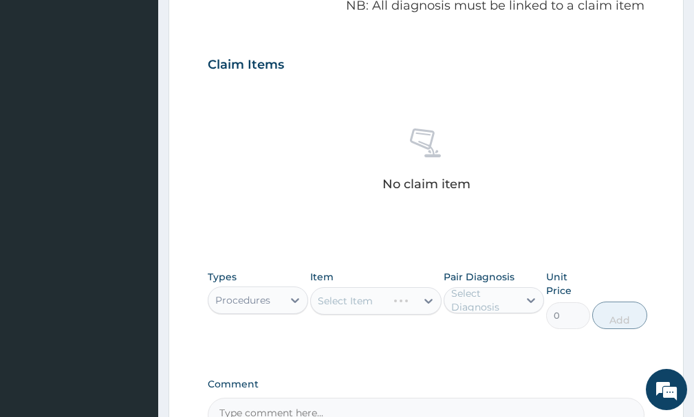
click at [424, 303] on div "Select Item" at bounding box center [375, 301] width 131 height 28
click at [426, 301] on div "Select Item" at bounding box center [375, 301] width 131 height 28
click at [431, 301] on icon at bounding box center [428, 301] width 8 height 5
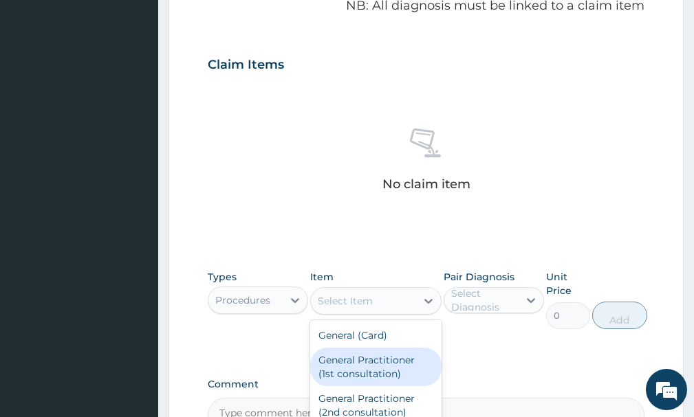
click at [400, 361] on div "General Practitioner (1st consultation)" at bounding box center [375, 367] width 131 height 39
type input "1500"
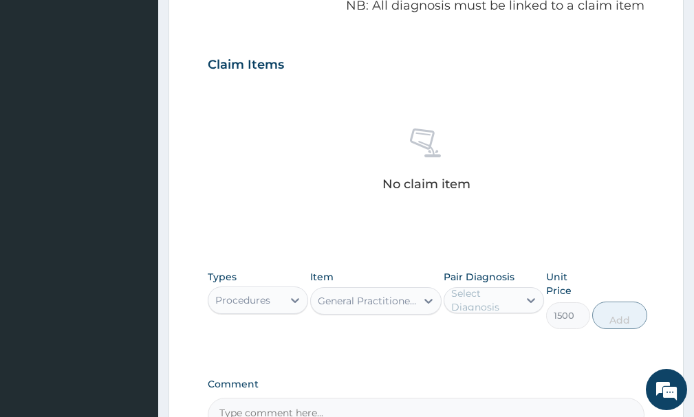
click at [488, 305] on div "Select Diagnosis" at bounding box center [484, 301] width 66 height 28
click at [498, 339] on label "[MEDICAL_DATA]" at bounding box center [508, 334] width 84 height 14
checkbox input "true"
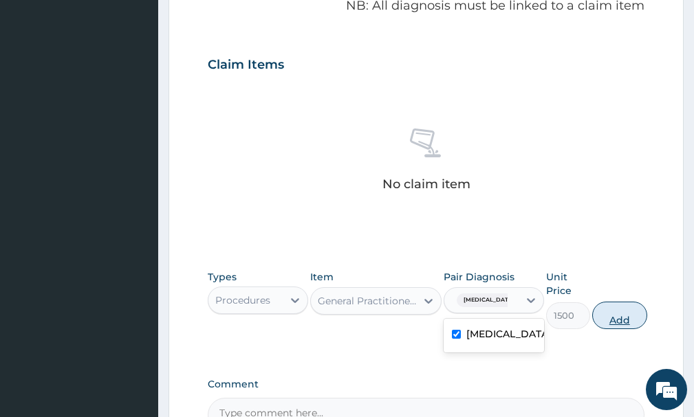
click at [617, 324] on button "Add" at bounding box center [619, 316] width 55 height 28
type input "0"
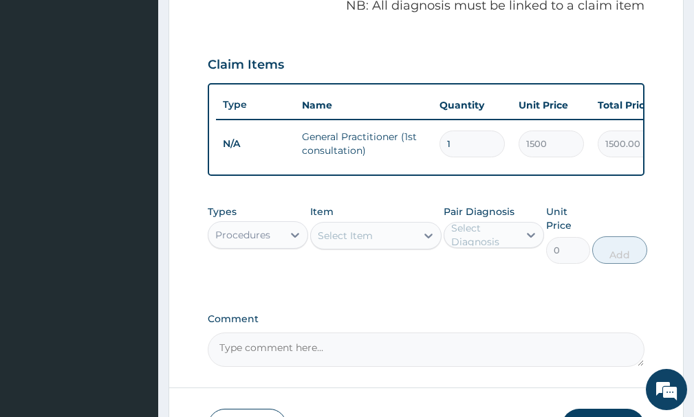
click at [338, 243] on div "Select Item" at bounding box center [345, 236] width 55 height 14
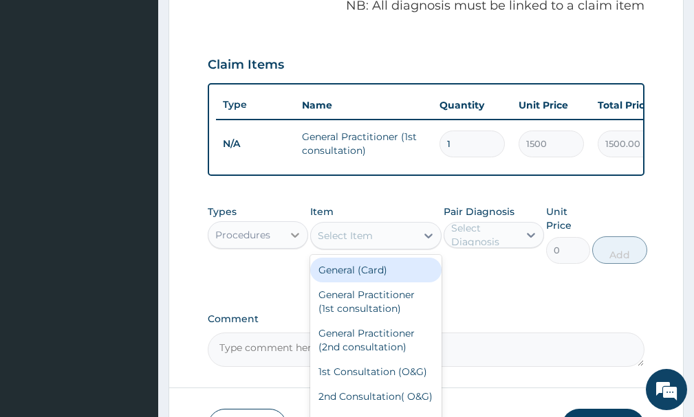
click at [286, 246] on div at bounding box center [295, 235] width 25 height 25
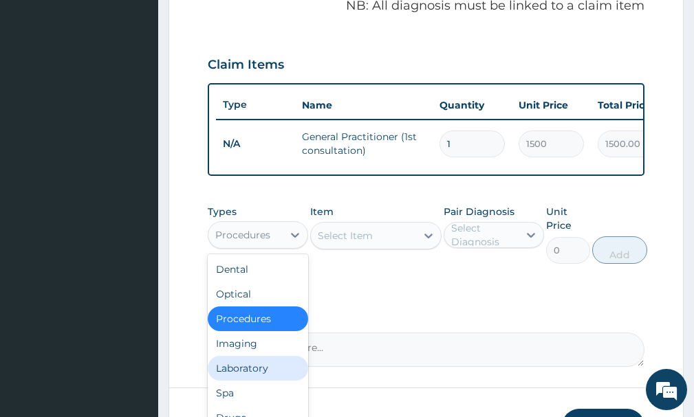
click at [261, 370] on div "Laboratory" at bounding box center [258, 368] width 100 height 25
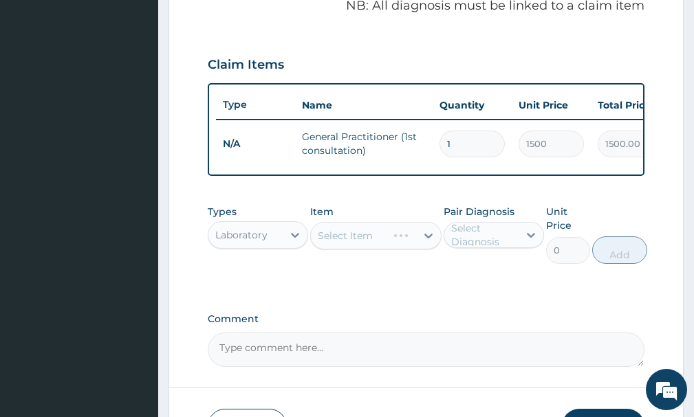
click at [367, 250] on div "Select Item" at bounding box center [375, 236] width 131 height 28
click at [417, 250] on div "Select Item" at bounding box center [375, 236] width 131 height 28
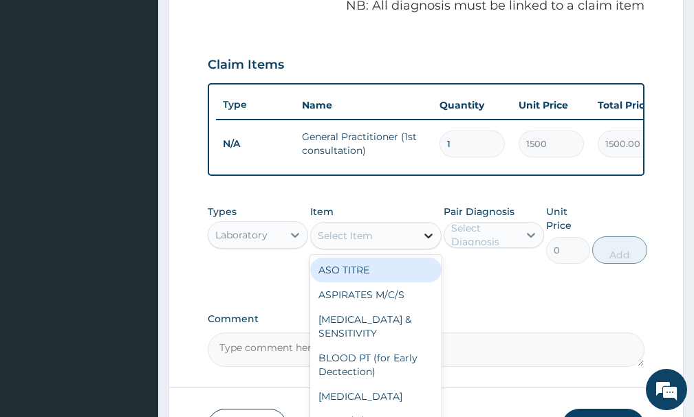
click at [416, 248] on div at bounding box center [428, 235] width 25 height 25
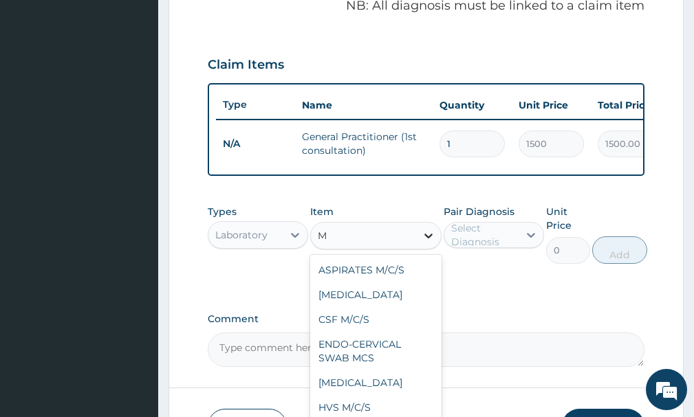
type input "MP"
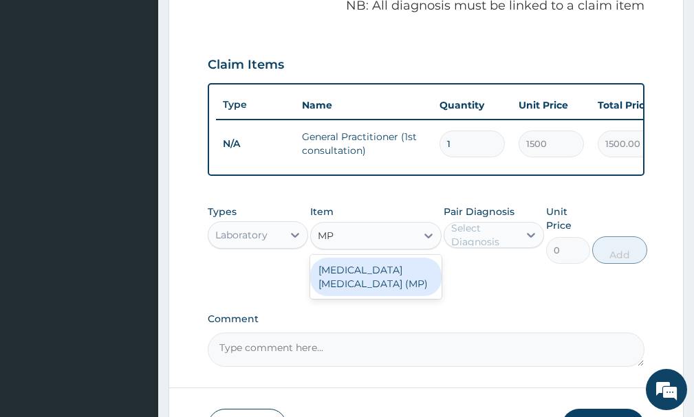
click at [413, 290] on div "[MEDICAL_DATA] [MEDICAL_DATA] (MP)" at bounding box center [375, 277] width 131 height 39
type input "560"
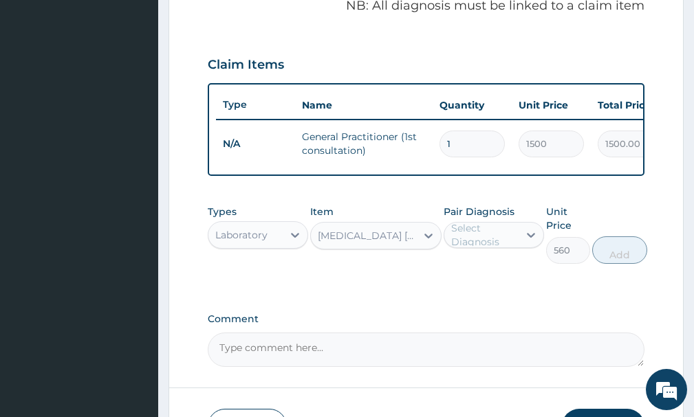
click at [472, 249] on div "Select Diagnosis" at bounding box center [484, 235] width 66 height 28
drag, startPoint x: 472, startPoint y: 274, endPoint x: 502, endPoint y: 282, distance: 31.4
click at [473, 276] on label "[MEDICAL_DATA]" at bounding box center [508, 269] width 84 height 14
checkbox input "true"
click at [608, 263] on button "Add" at bounding box center [619, 251] width 55 height 28
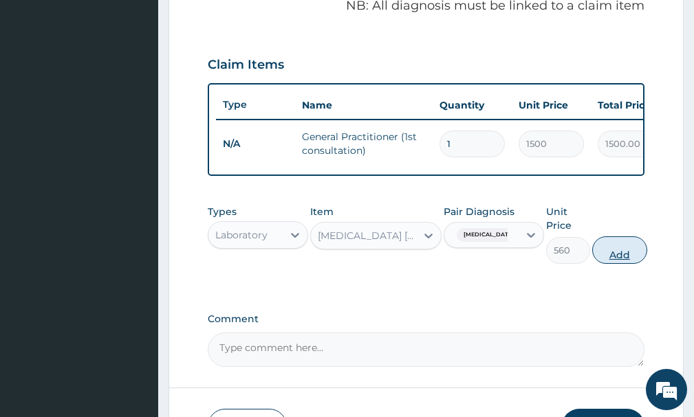
type input "0"
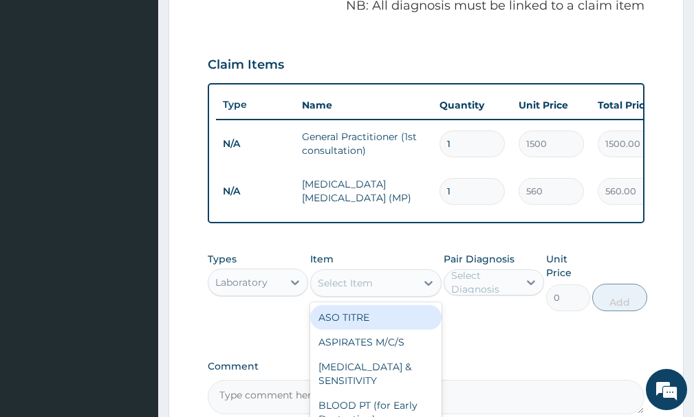
click at [397, 294] on div "Select Item" at bounding box center [363, 283] width 105 height 22
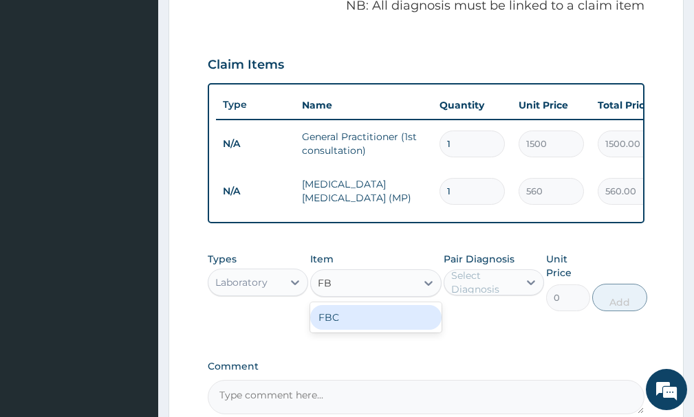
type input "FBC"
click at [409, 330] on div "FBC" at bounding box center [375, 317] width 131 height 25
type input "1600"
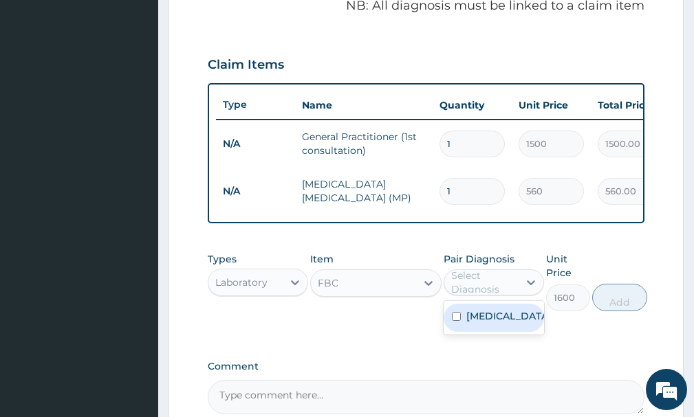
drag, startPoint x: 488, startPoint y: 281, endPoint x: 494, endPoint y: 298, distance: 18.9
click at [490, 285] on div "Select Diagnosis" at bounding box center [494, 283] width 100 height 26
drag, startPoint x: 500, startPoint y: 323, endPoint x: 520, endPoint y: 329, distance: 20.7
click at [501, 323] on label "[MEDICAL_DATA]" at bounding box center [508, 316] width 84 height 14
checkbox input "true"
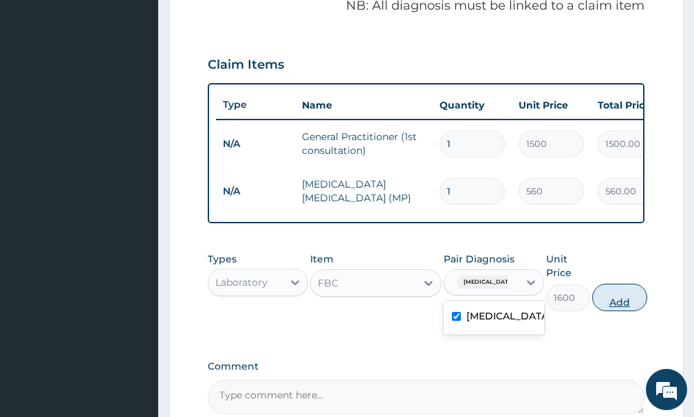
click at [620, 311] on button "Add" at bounding box center [619, 298] width 55 height 28
type input "0"
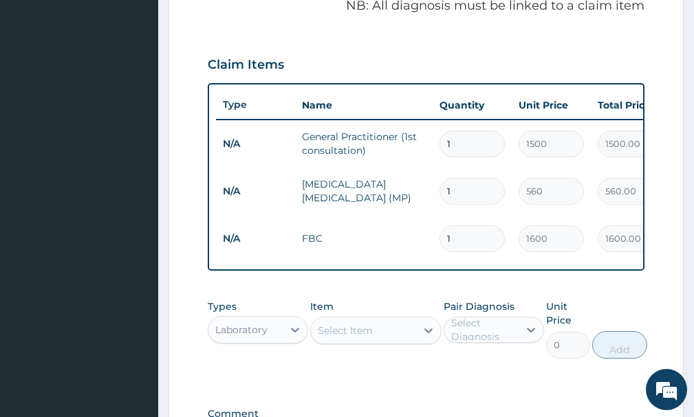
click at [386, 341] on div "Select Item" at bounding box center [363, 331] width 105 height 22
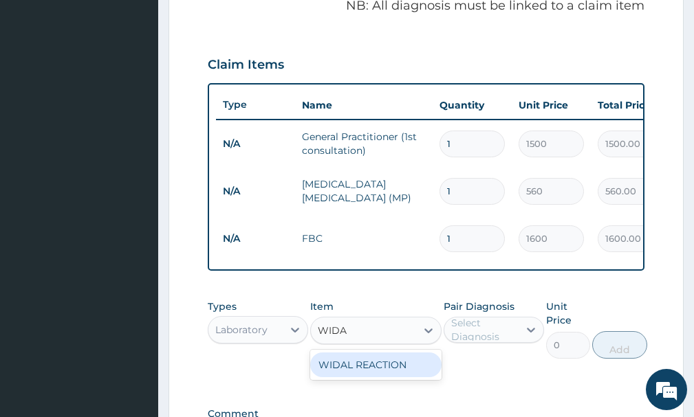
type input "WIDAL"
drag, startPoint x: 350, startPoint y: 373, endPoint x: 433, endPoint y: 375, distance: 82.5
click at [362, 375] on div "WIDAL REACTION" at bounding box center [375, 365] width 131 height 25
type input "1000"
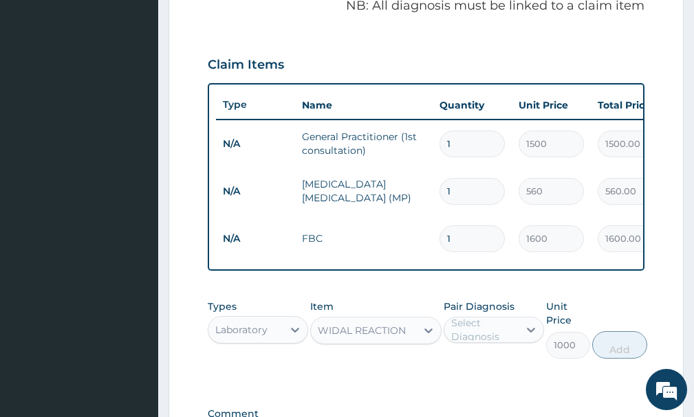
click at [483, 344] on div "Select Diagnosis" at bounding box center [484, 330] width 66 height 28
drag, startPoint x: 480, startPoint y: 369, endPoint x: 487, endPoint y: 373, distance: 8.0
click at [483, 371] on label "[MEDICAL_DATA]" at bounding box center [508, 364] width 84 height 14
checkbox input "true"
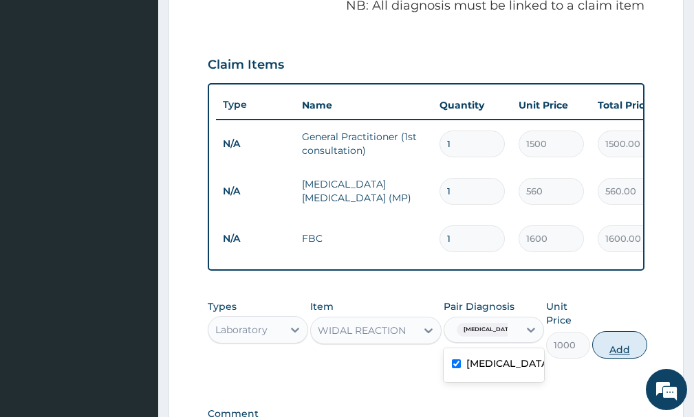
click at [634, 359] on button "Add" at bounding box center [619, 345] width 55 height 28
type input "0"
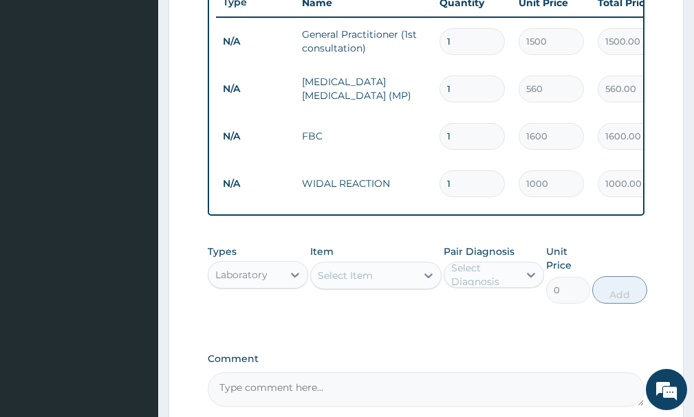
scroll to position [566, 0]
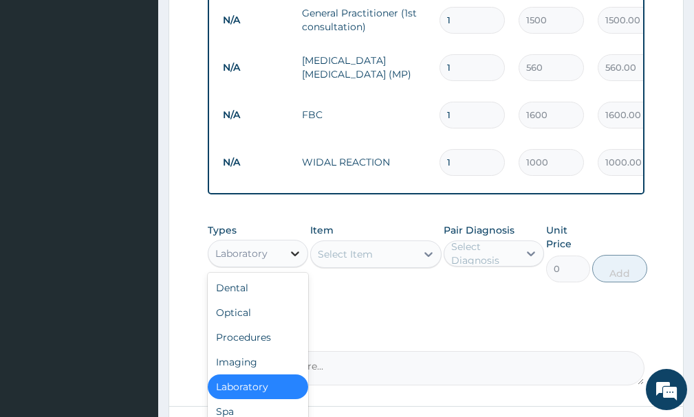
click at [283, 266] on div at bounding box center [295, 253] width 25 height 25
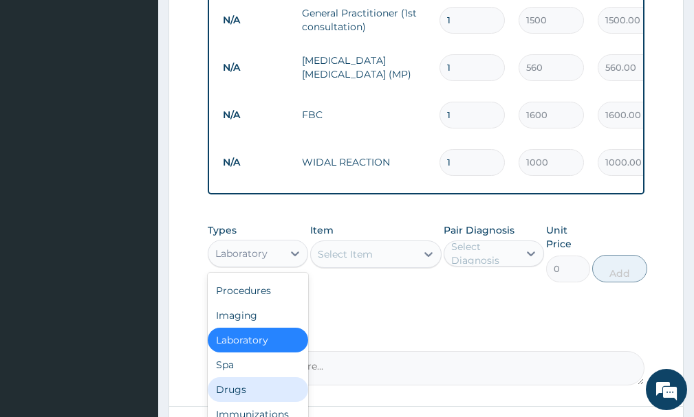
click at [230, 400] on div "Drugs" at bounding box center [258, 390] width 100 height 25
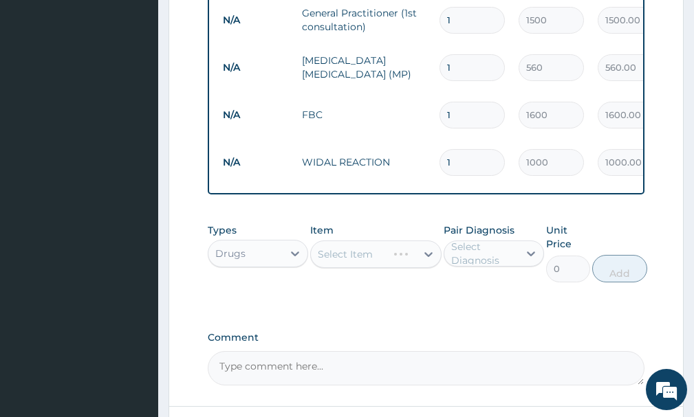
click at [352, 267] on div "Select Item" at bounding box center [375, 255] width 131 height 28
click at [367, 268] on div "Select Item" at bounding box center [375, 255] width 131 height 28
click at [366, 259] on div "Select Item" at bounding box center [375, 255] width 131 height 28
click at [375, 267] on div "Select Item" at bounding box center [375, 255] width 131 height 28
click at [396, 268] on div "Select Item" at bounding box center [375, 255] width 131 height 28
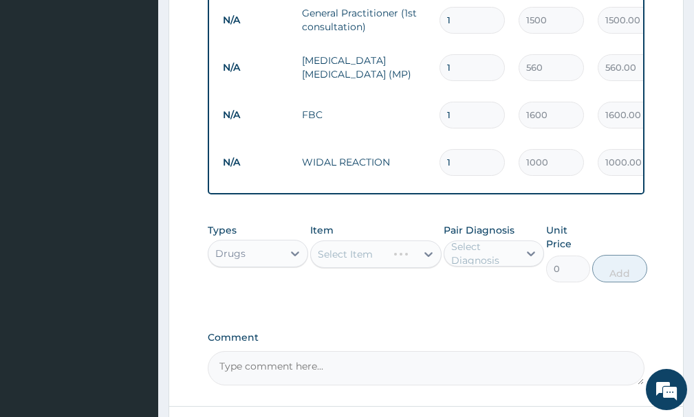
click at [388, 268] on div "Select Item" at bounding box center [375, 255] width 131 height 28
click at [411, 265] on div "Select Item" at bounding box center [363, 254] width 105 height 22
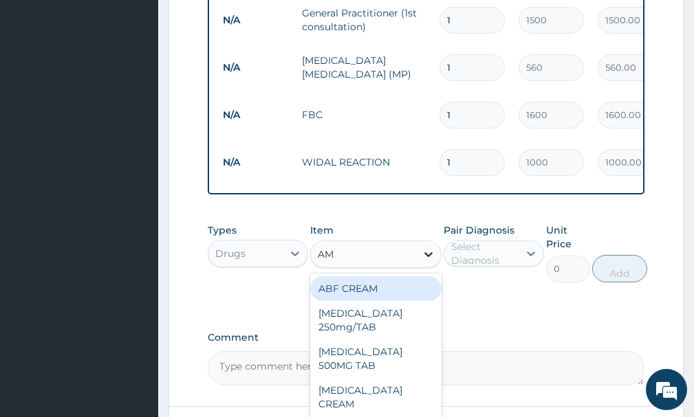
type input "AMA"
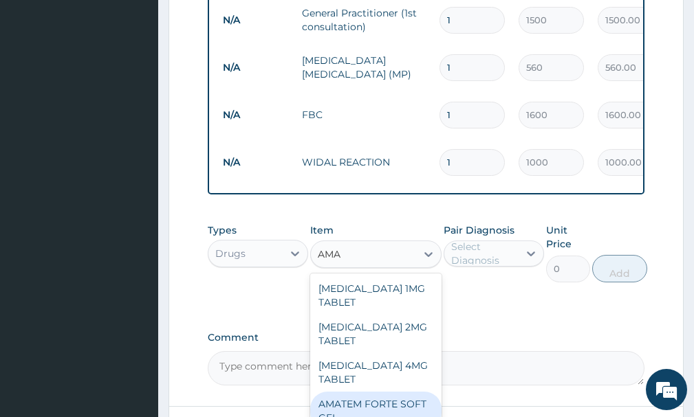
drag, startPoint x: 400, startPoint y: 390, endPoint x: 408, endPoint y: 390, distance: 7.6
click at [400, 393] on div "AMATEM FORTE SOFT GEL" at bounding box center [375, 411] width 131 height 39
type input "250"
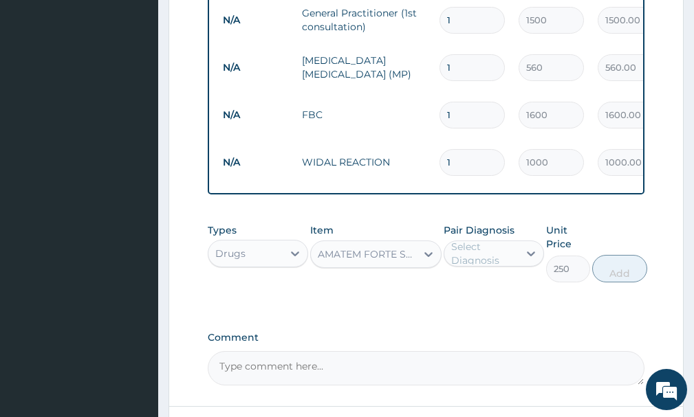
drag, startPoint x: 482, startPoint y: 254, endPoint x: 497, endPoint y: 267, distance: 19.5
click at [483, 254] on div "Select Diagnosis" at bounding box center [484, 254] width 66 height 28
click at [509, 303] on div "[MEDICAL_DATA]" at bounding box center [494, 289] width 100 height 28
checkbox input "true"
click at [613, 283] on button "Add" at bounding box center [619, 269] width 55 height 28
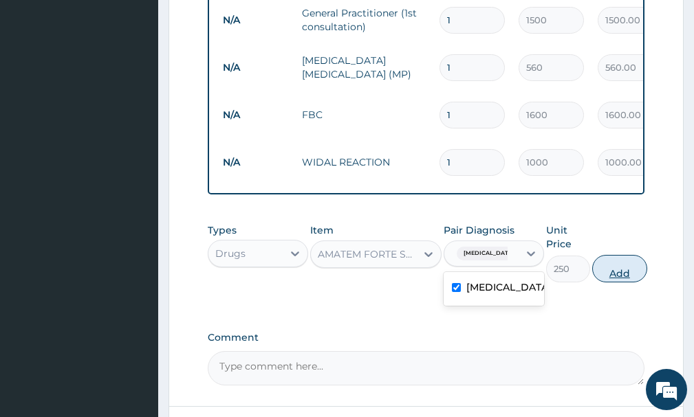
type input "0"
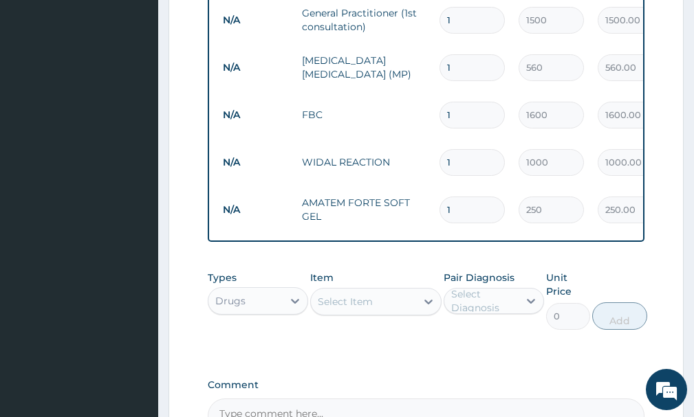
type input "0.00"
type input "6"
type input "1500.00"
type input "6"
click at [411, 313] on div "Select Item" at bounding box center [363, 302] width 105 height 22
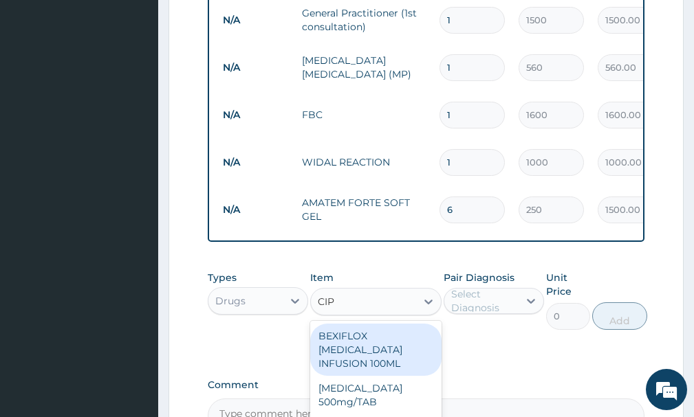
type input "CIPR"
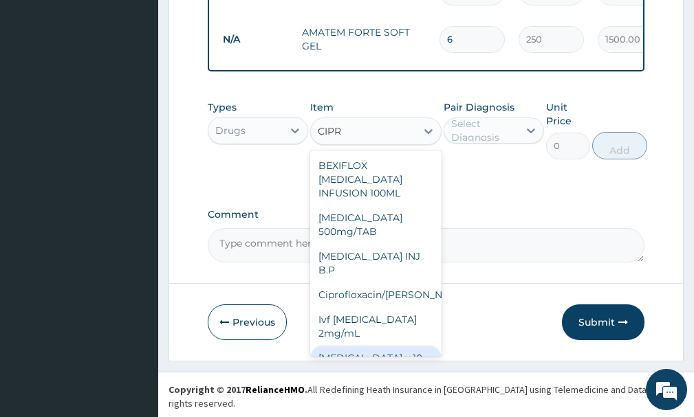
drag, startPoint x: 388, startPoint y: 360, endPoint x: 411, endPoint y: 298, distance: 66.2
click at [396, 350] on div "[MEDICAL_DATA] x 10" at bounding box center [375, 358] width 131 height 25
type input "1000"
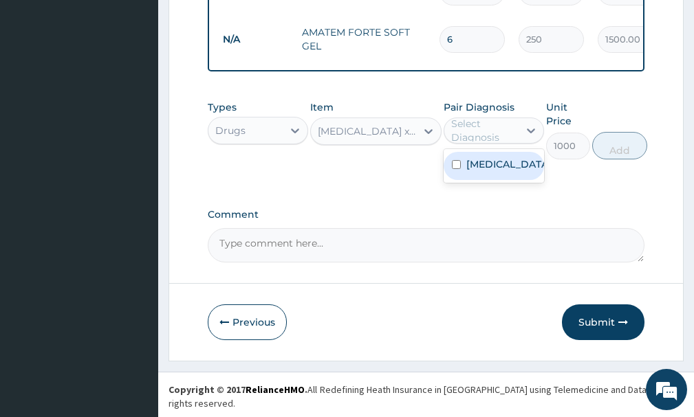
click at [481, 135] on div "Select Diagnosis" at bounding box center [484, 131] width 66 height 28
drag, startPoint x: 492, startPoint y: 167, endPoint x: 563, endPoint y: 175, distance: 72.0
click at [500, 169] on label "[MEDICAL_DATA]" at bounding box center [508, 164] width 84 height 14
checkbox input "true"
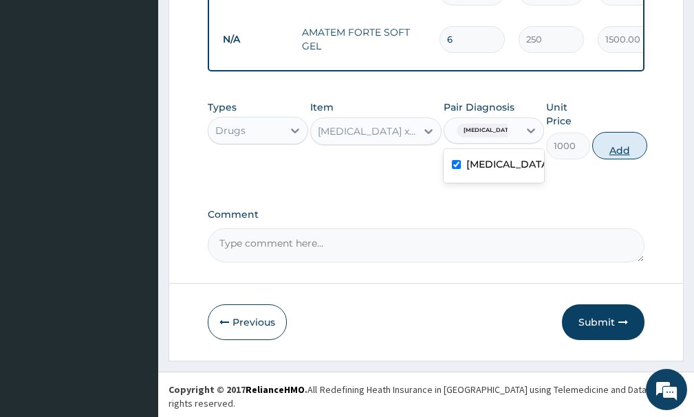
click at [614, 157] on button "Add" at bounding box center [619, 146] width 55 height 28
type input "0"
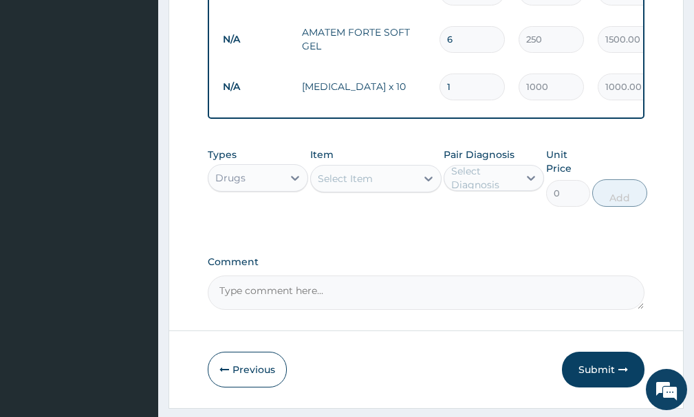
click at [349, 186] on div "Select Item" at bounding box center [345, 179] width 55 height 14
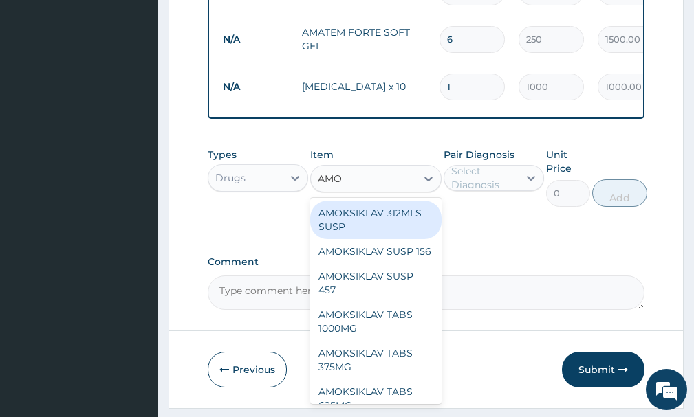
type input "AMOX"
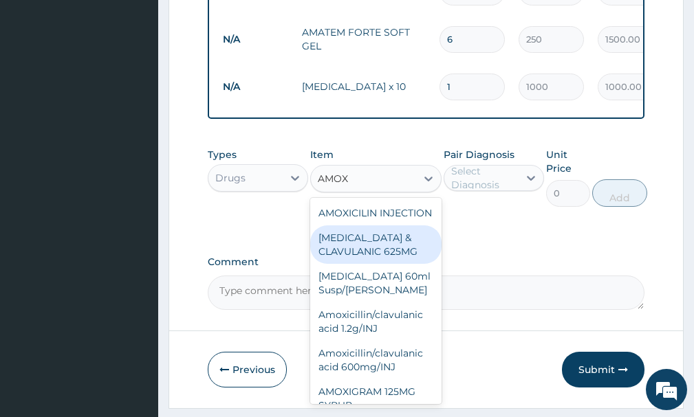
drag, startPoint x: 394, startPoint y: 272, endPoint x: 421, endPoint y: 234, distance: 46.4
click at [393, 264] on div "[MEDICAL_DATA] & CLAVULANIC 625MG" at bounding box center [375, 245] width 131 height 39
type input "300"
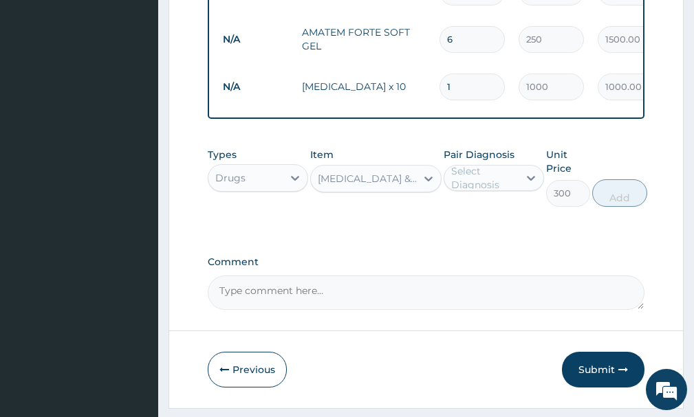
click at [485, 190] on div "Select Diagnosis" at bounding box center [484, 178] width 66 height 28
drag, startPoint x: 490, startPoint y: 225, endPoint x: 556, endPoint y: 226, distance: 65.3
click at [490, 219] on label "[MEDICAL_DATA]" at bounding box center [508, 212] width 84 height 14
checkbox input "true"
click at [620, 206] on button "Add" at bounding box center [619, 193] width 55 height 28
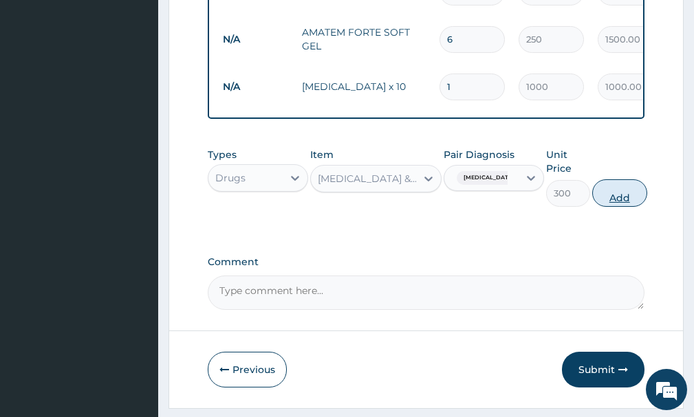
type input "0"
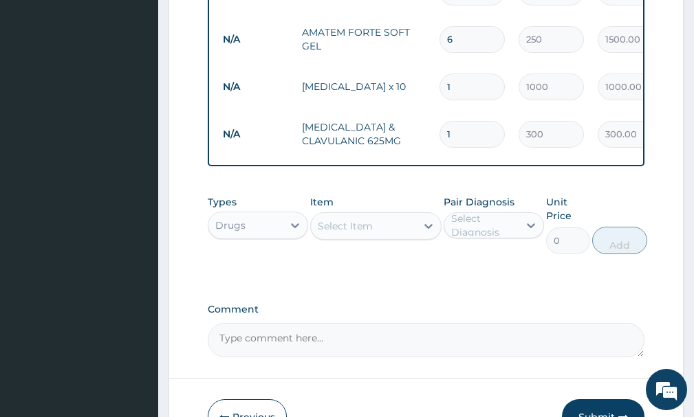
type input "15"
type input "4500.00"
type input "15"
click at [375, 237] on div "Select Item" at bounding box center [363, 226] width 105 height 22
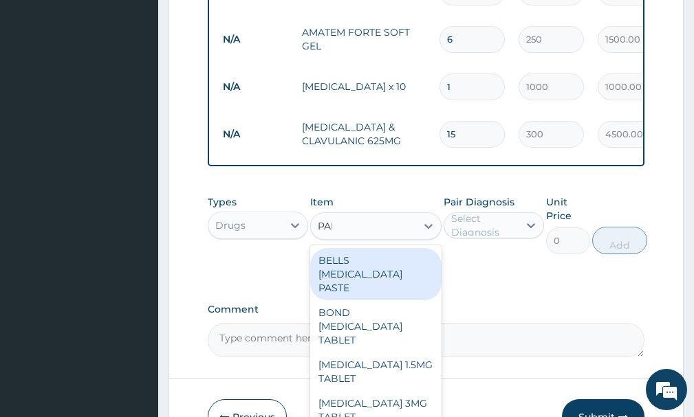
type input "PARA"
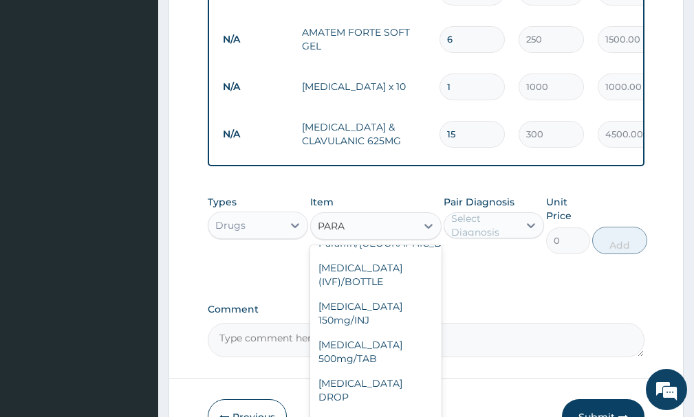
scroll to position [90, 0]
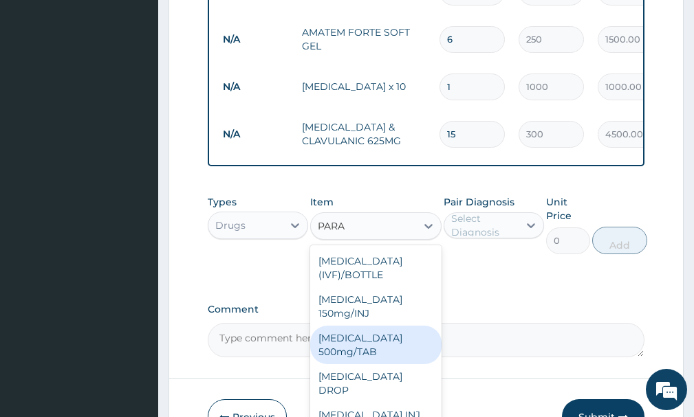
click at [373, 341] on div "[MEDICAL_DATA] 500mg/TAB" at bounding box center [375, 345] width 131 height 39
type input "5.25"
